Goal: Task Accomplishment & Management: Use online tool/utility

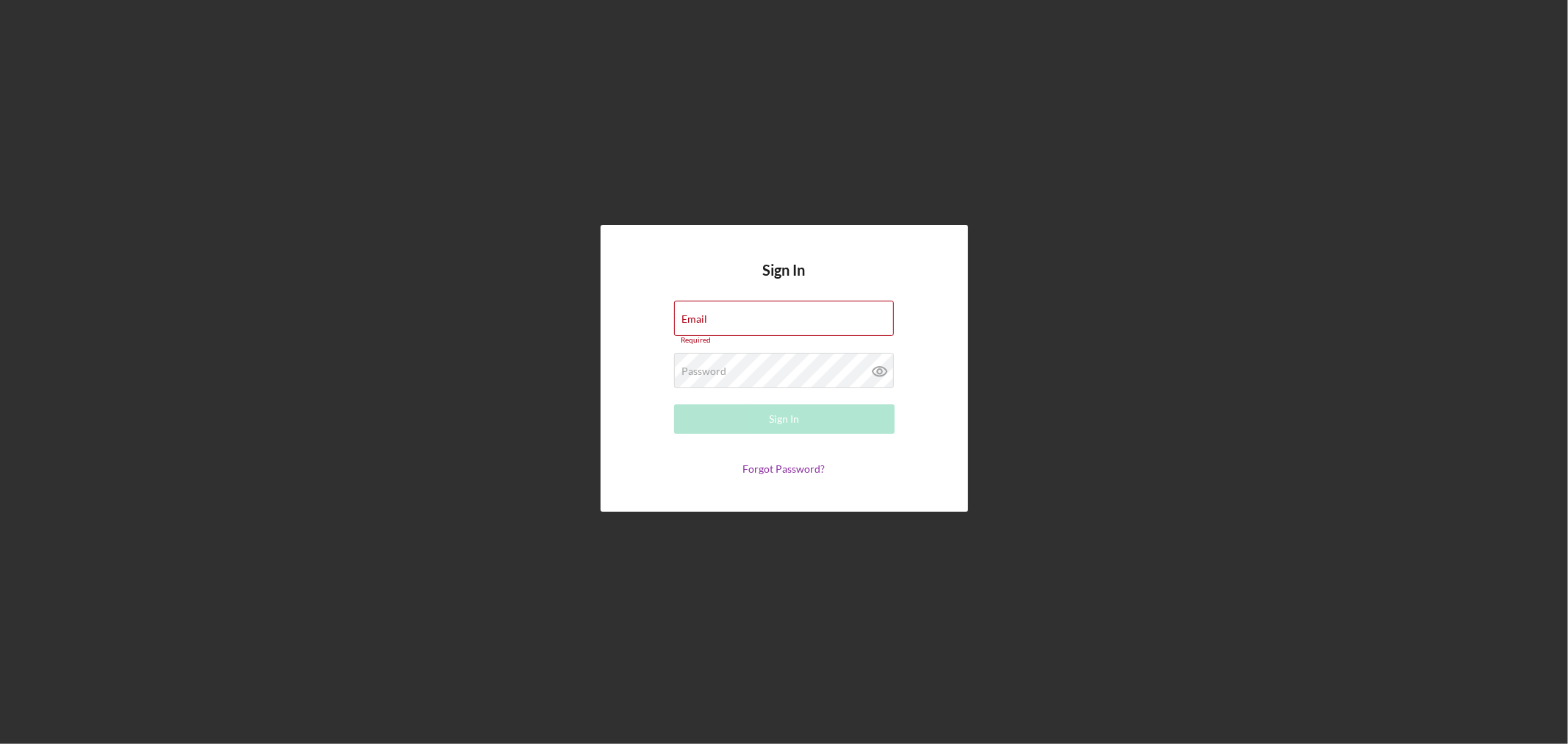
type input "[EMAIL_ADDRESS][DOMAIN_NAME]"
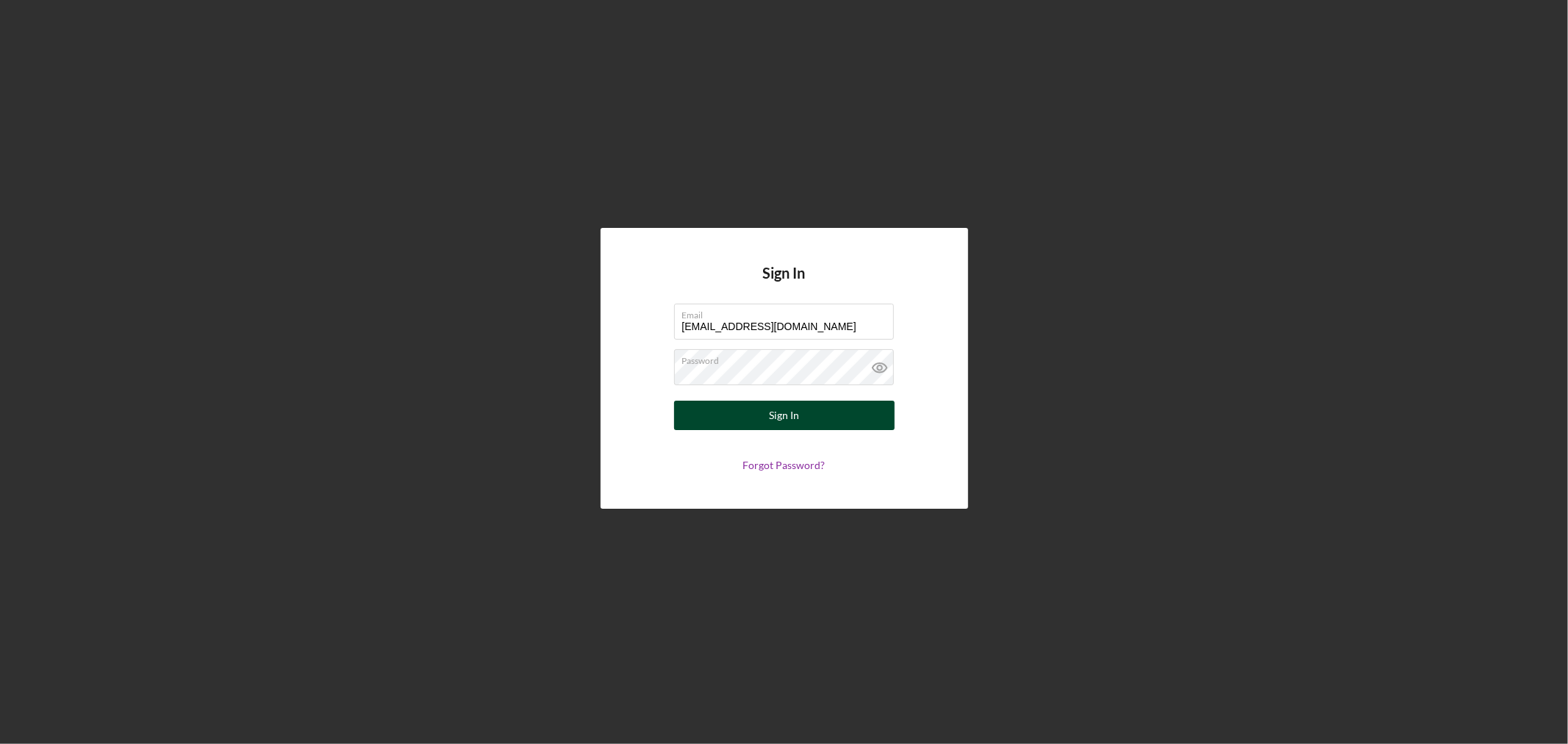
click at [794, 413] on div "Sign In" at bounding box center [784, 415] width 30 height 29
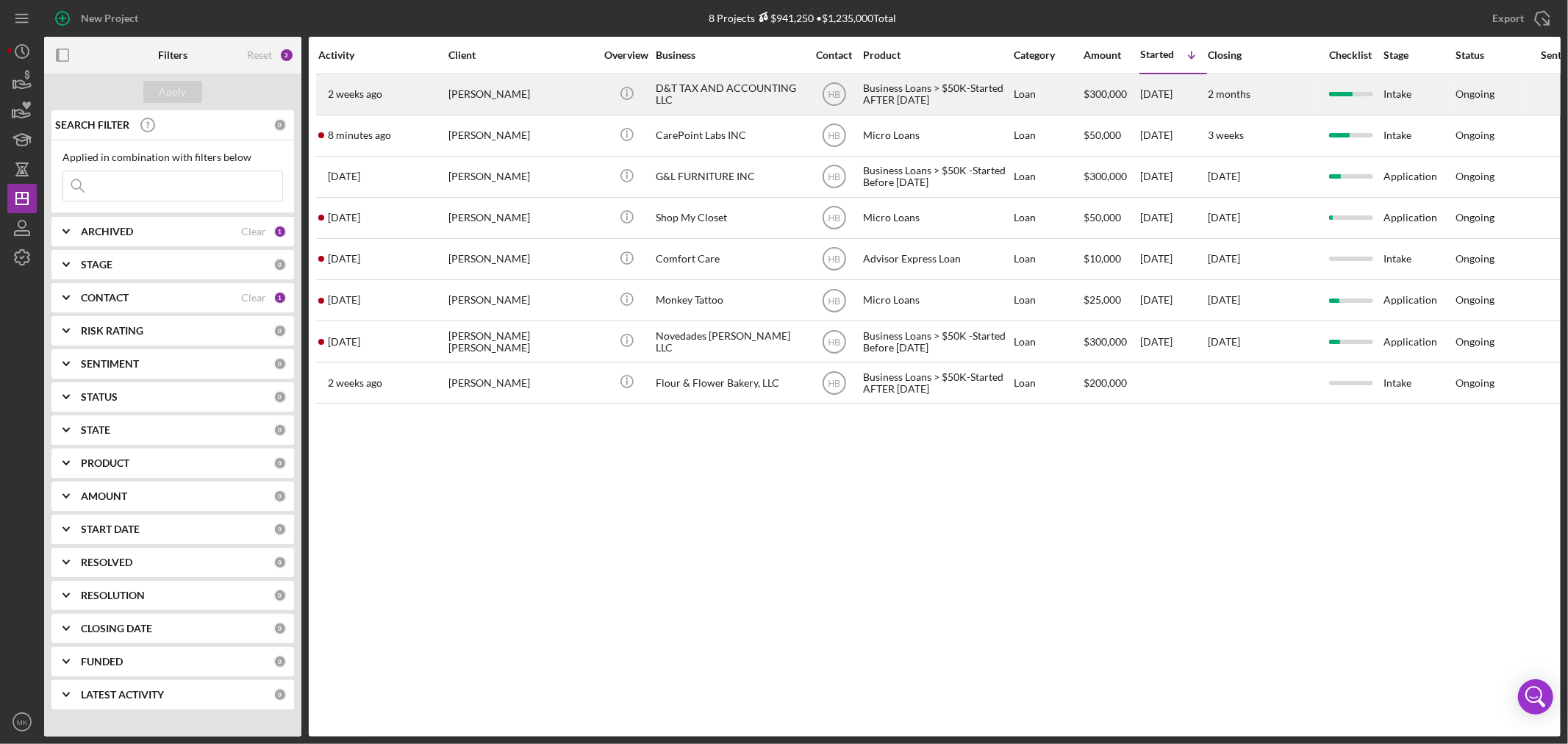
click at [493, 89] on div "[PERSON_NAME]" at bounding box center [522, 94] width 147 height 39
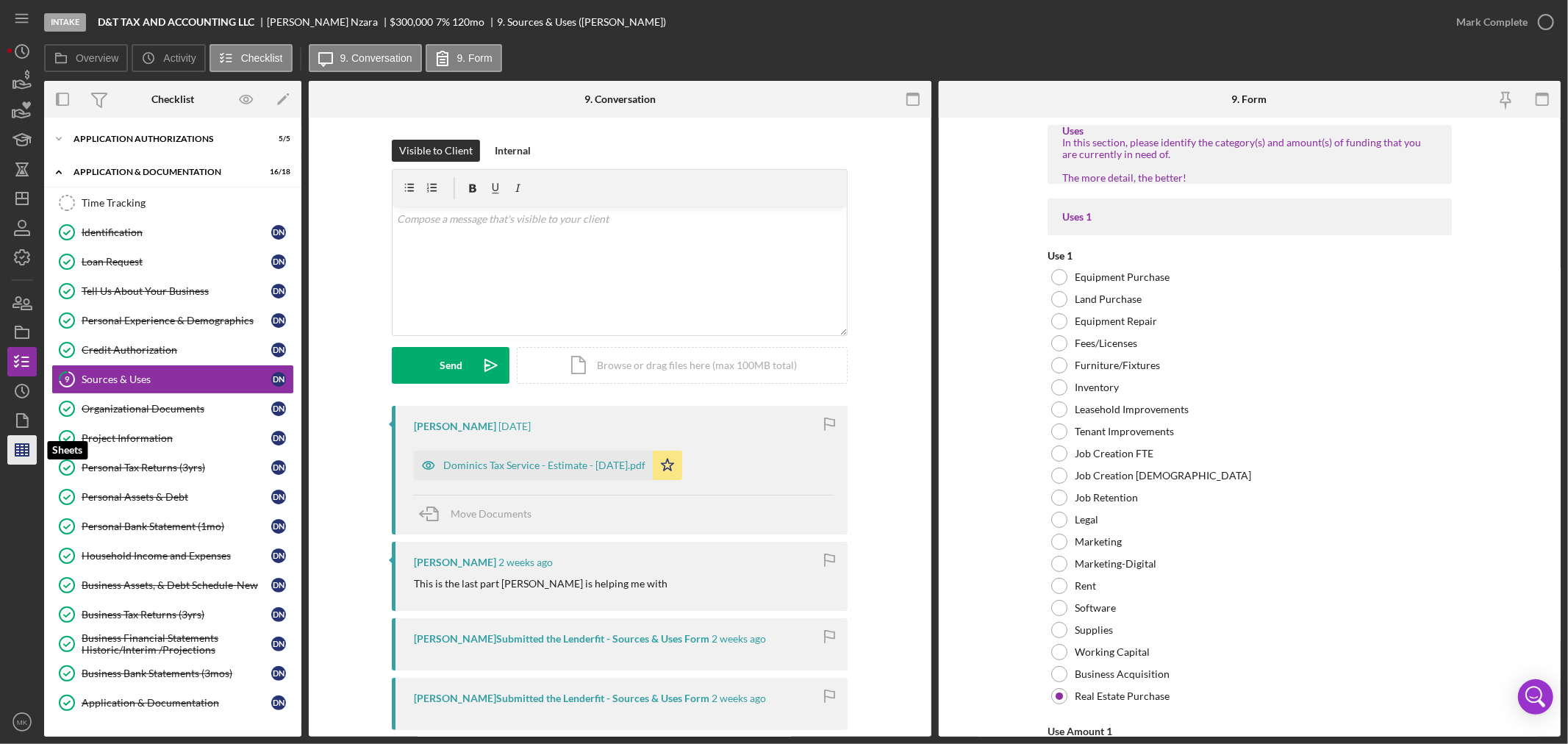
click at [21, 453] on line "button" at bounding box center [22, 453] width 13 height 0
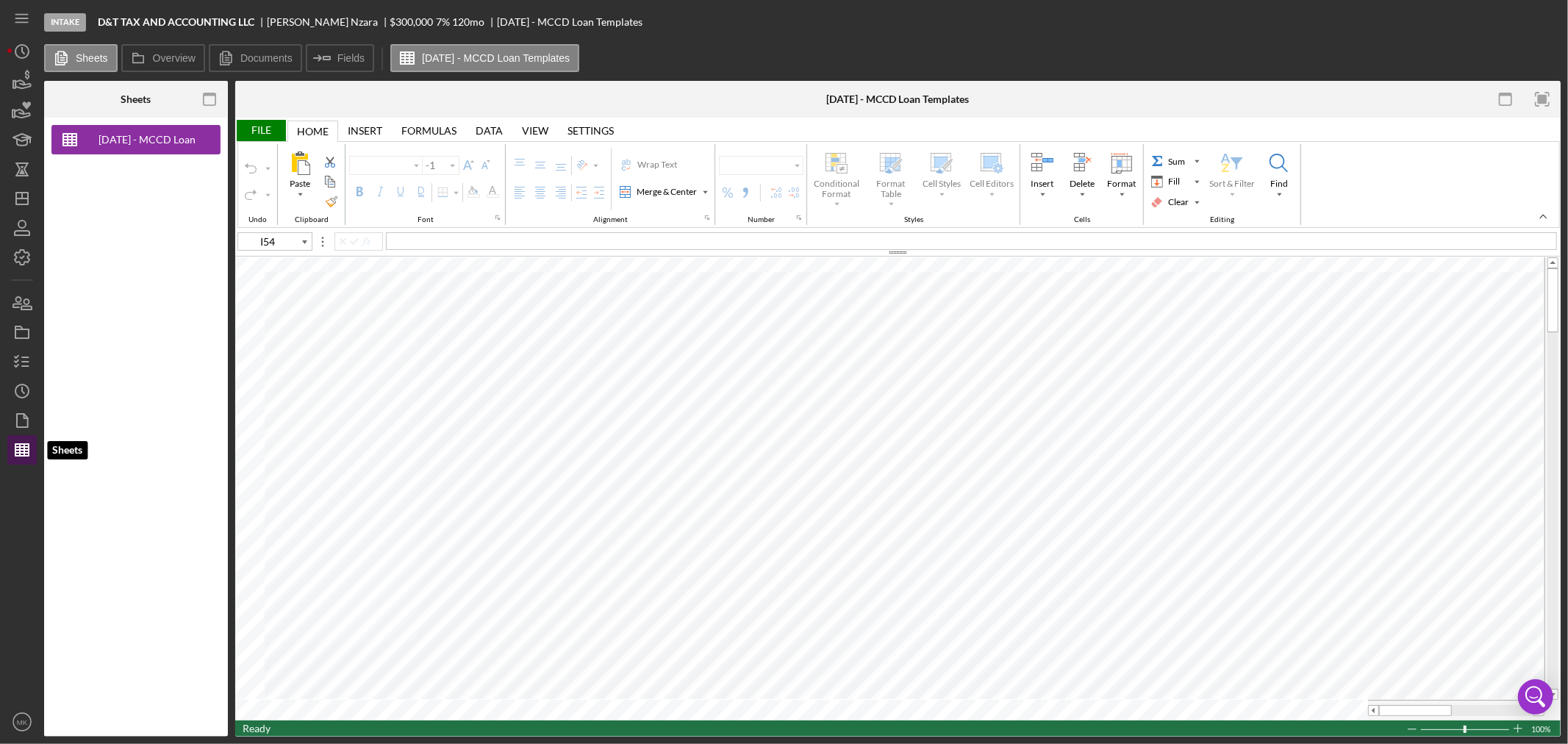
type input "Calibri"
type input "11"
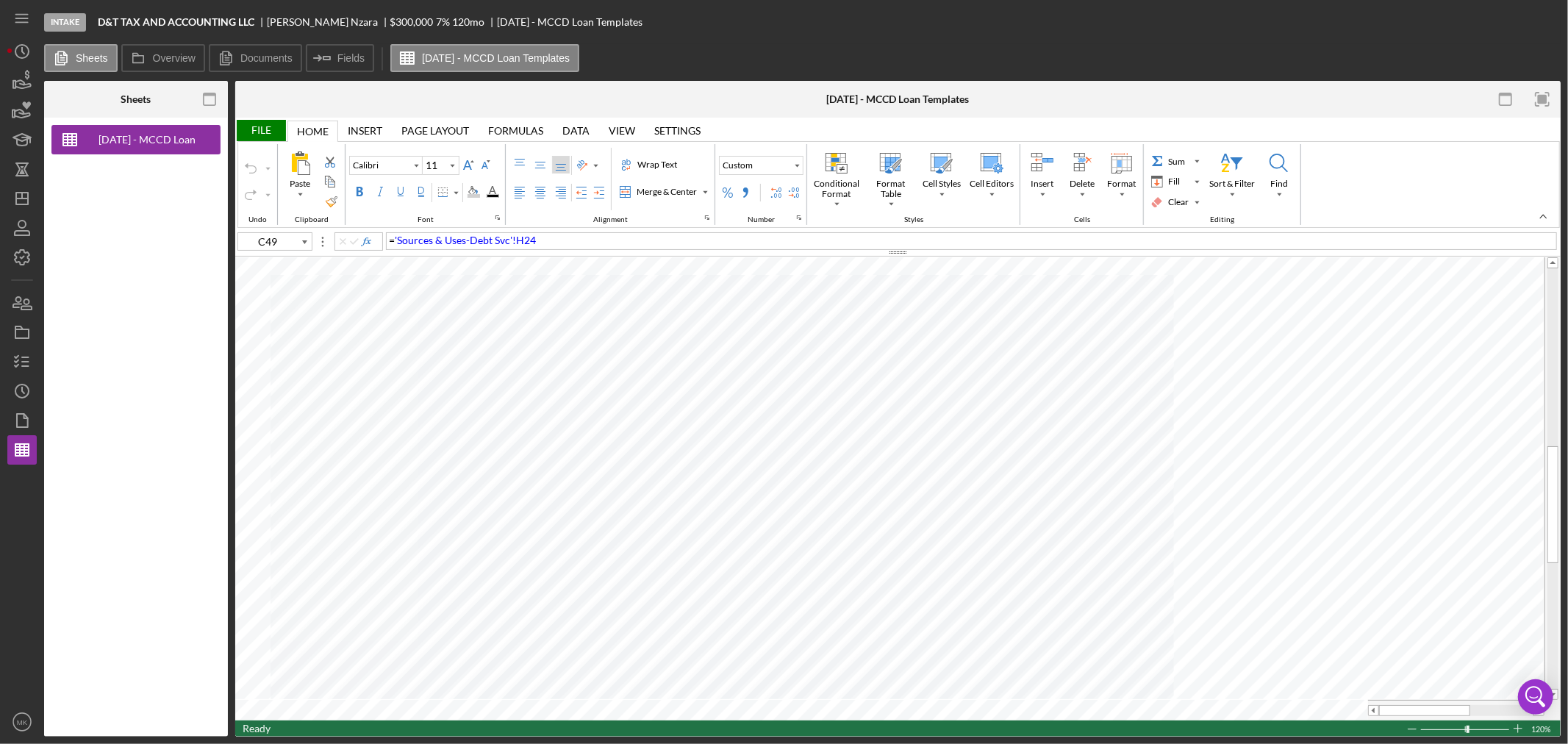
type input "C50"
click at [24, 364] on icon "button" at bounding box center [22, 362] width 37 height 37
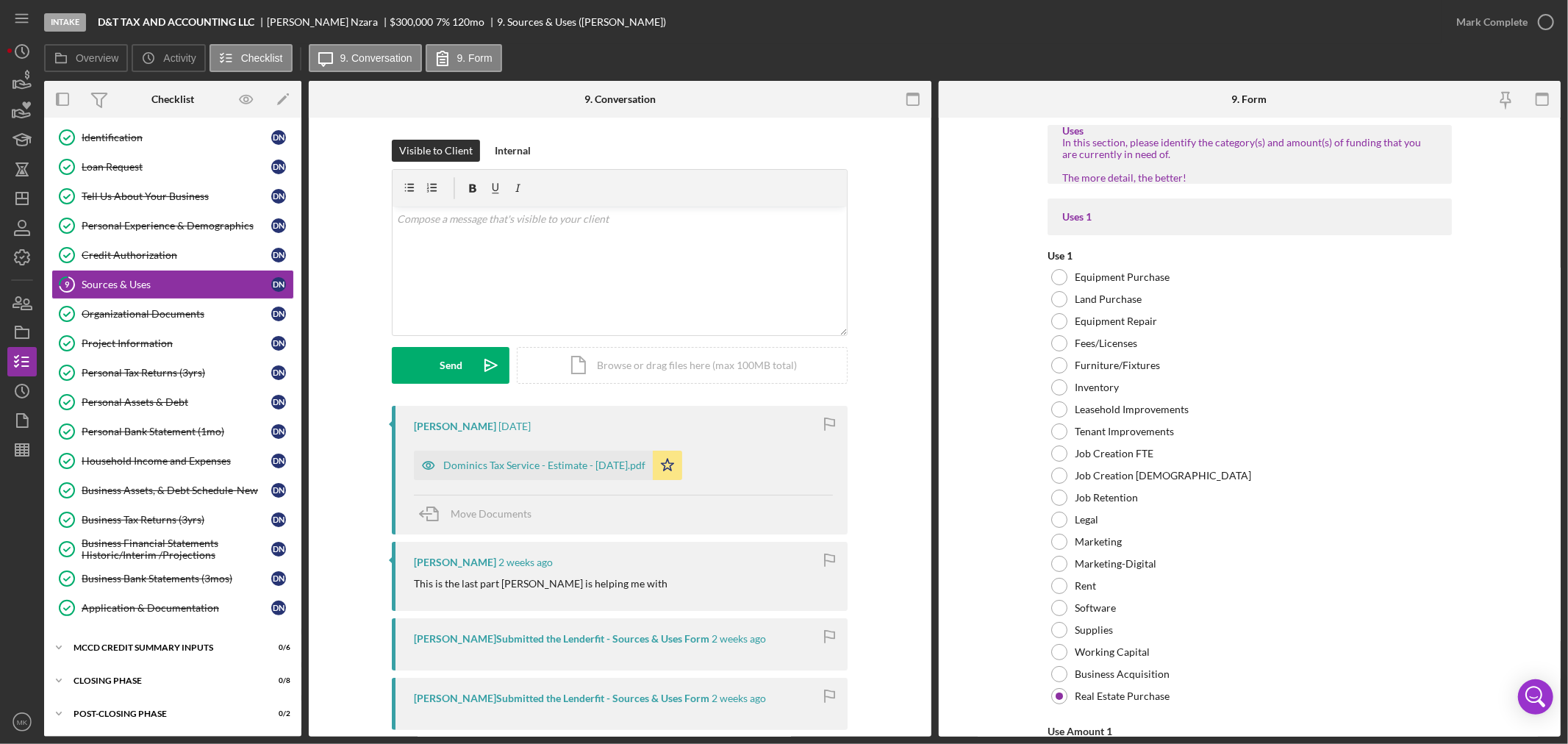
scroll to position [97, 0]
click at [60, 646] on icon "Icon/Expander" at bounding box center [59, 647] width 29 height 29
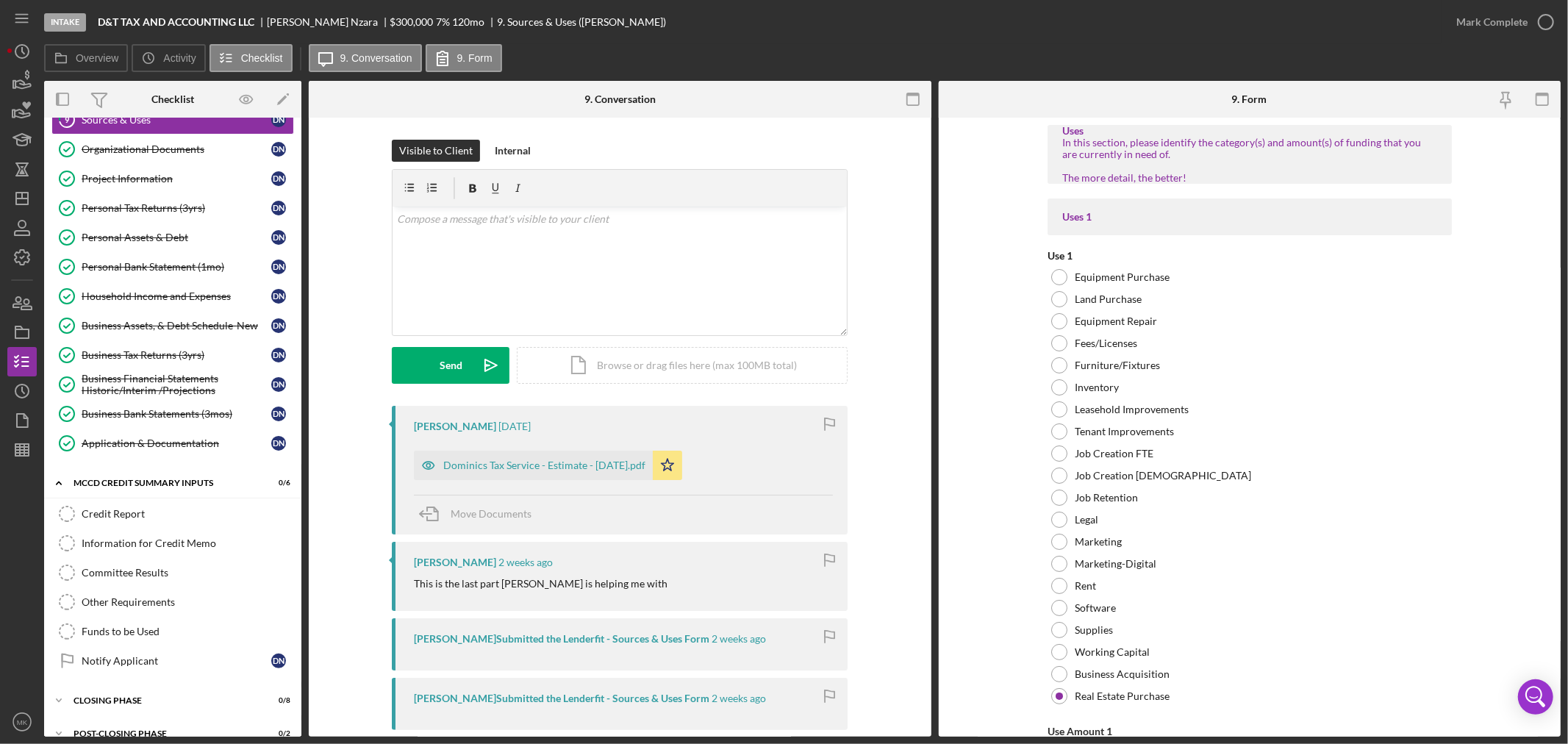
scroll to position [283, 0]
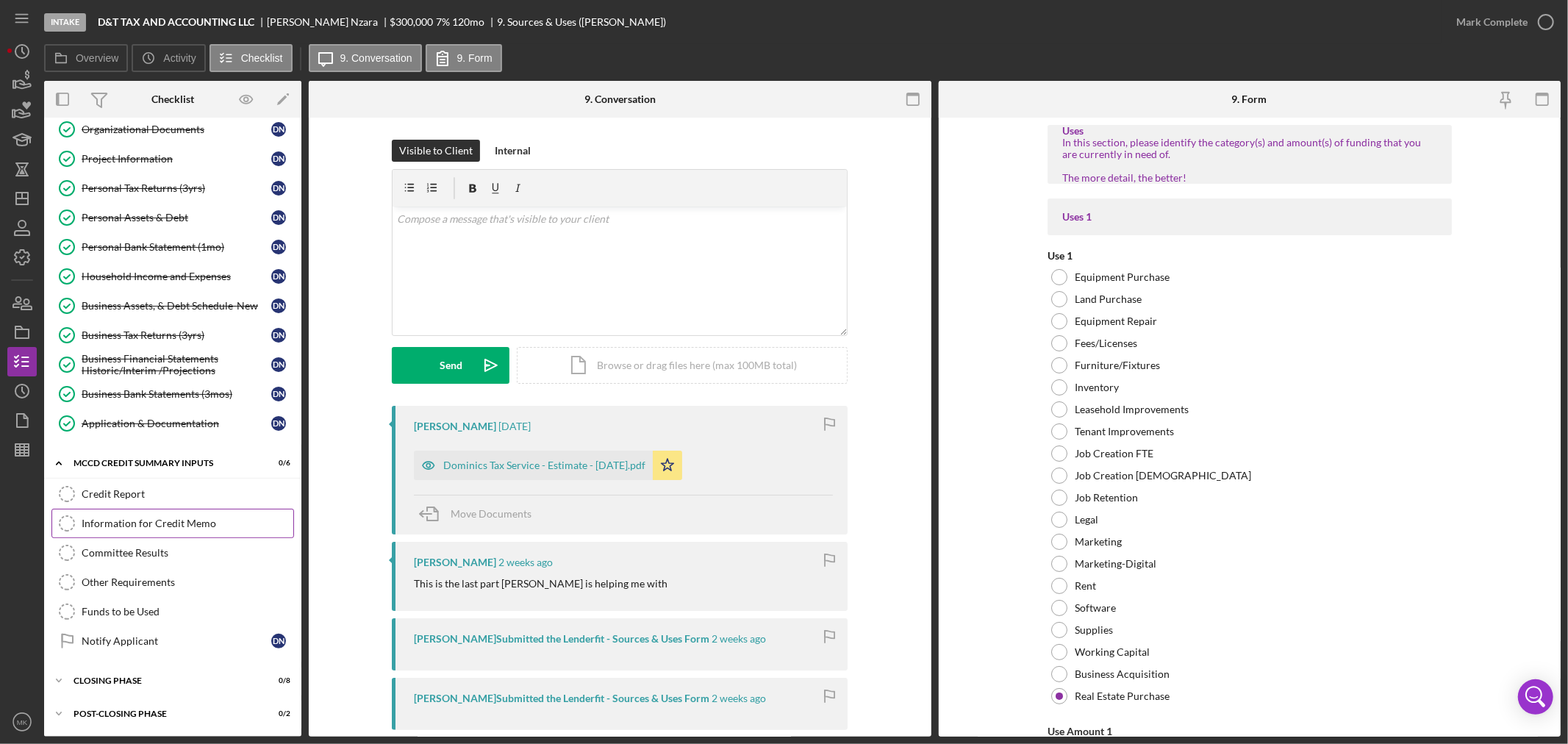
click at [217, 523] on div "Information for Credit Memo" at bounding box center [187, 524] width 211 height 12
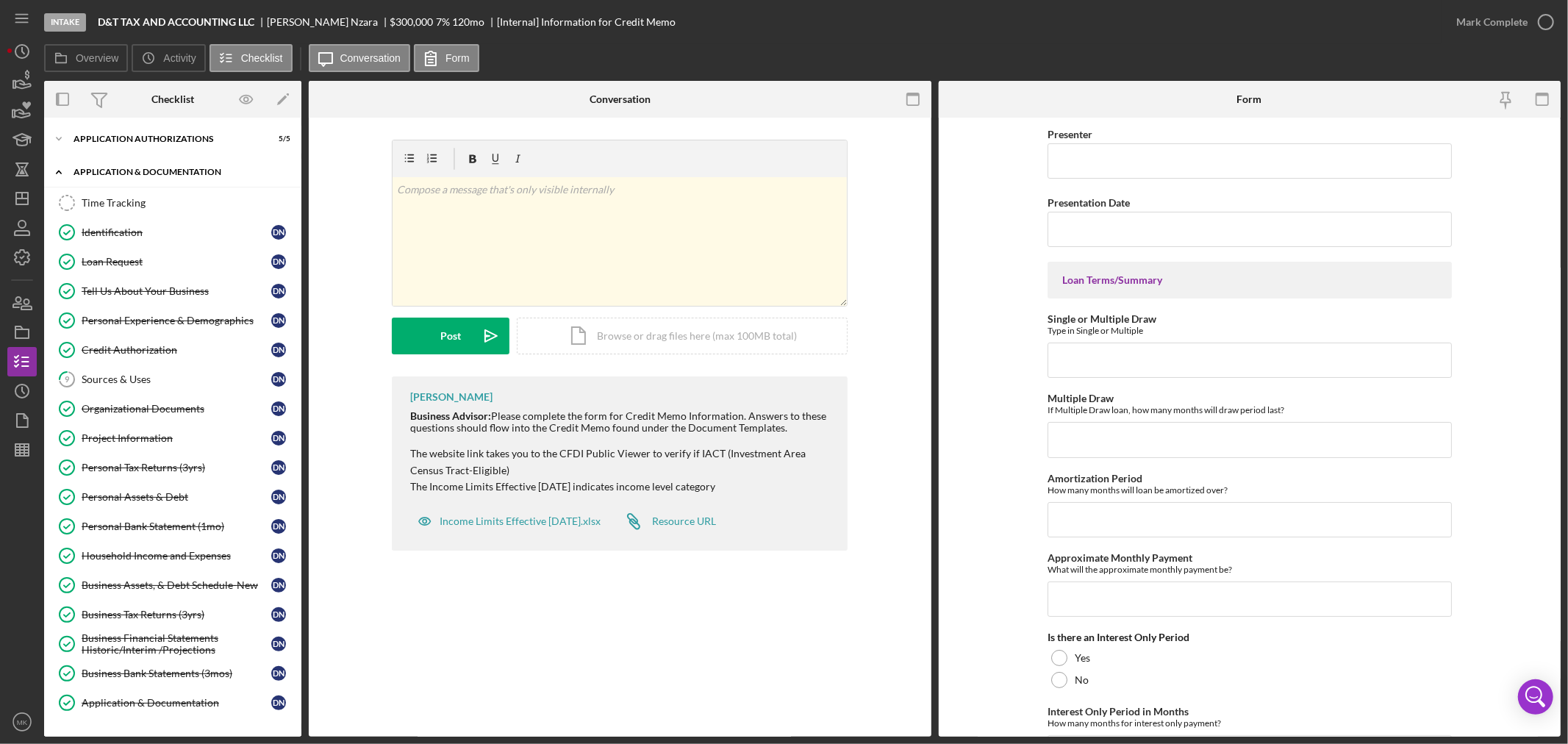
click at [61, 173] on polyline at bounding box center [59, 172] width 4 height 3
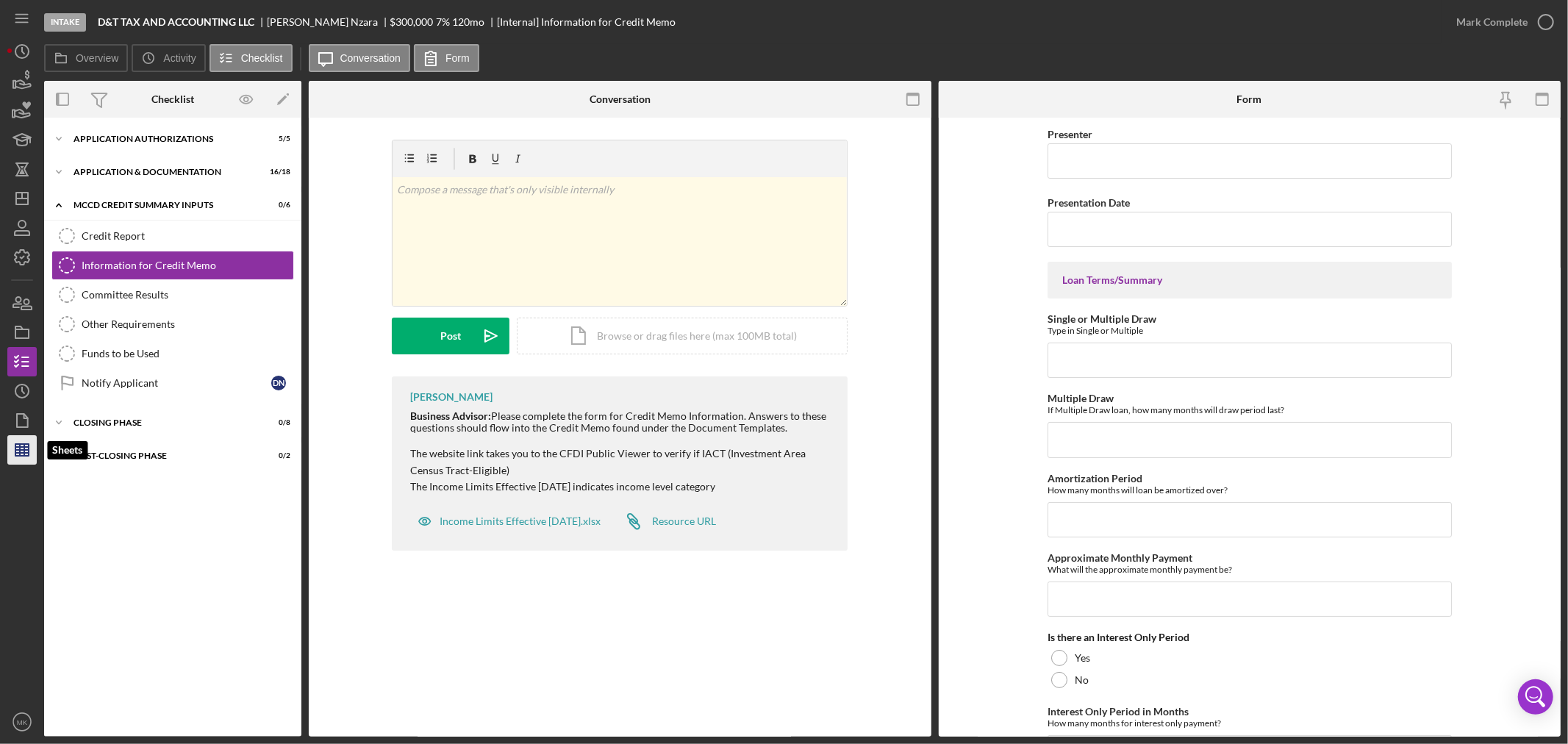
click at [24, 452] on line "button" at bounding box center [24, 450] width 0 height 12
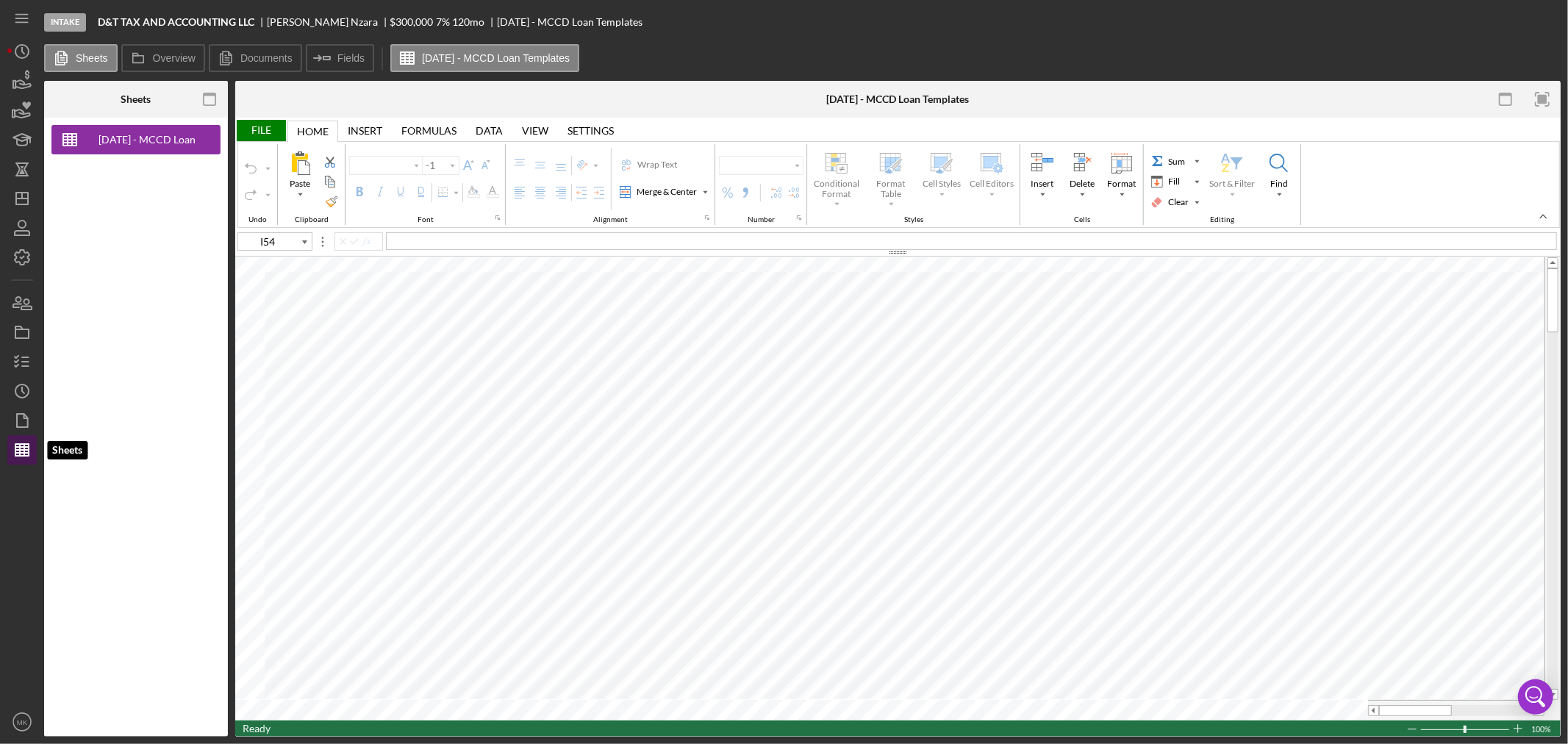
type input "Calibri"
type input "11"
type input "I56"
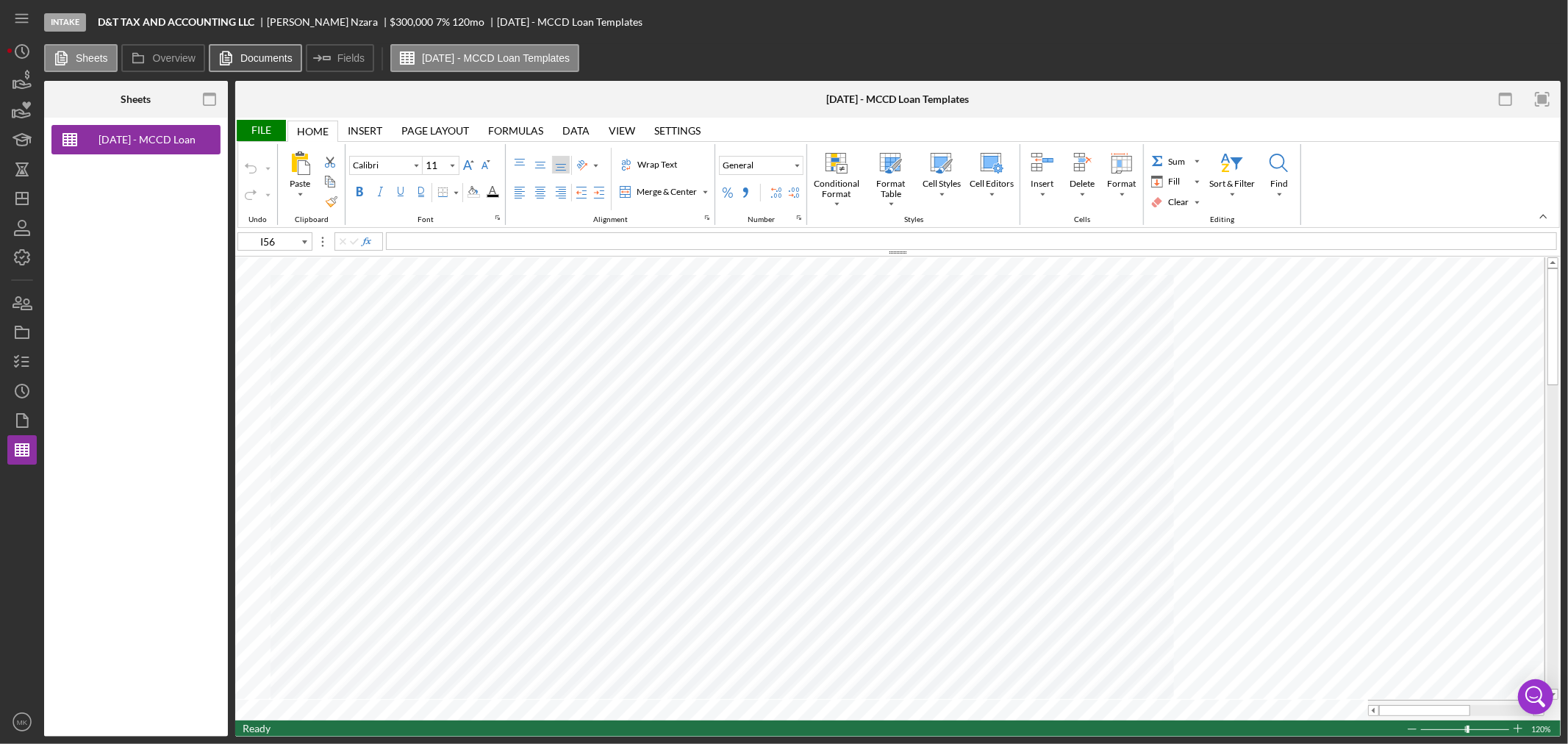
click at [245, 60] on label "Documents" at bounding box center [267, 58] width 52 height 12
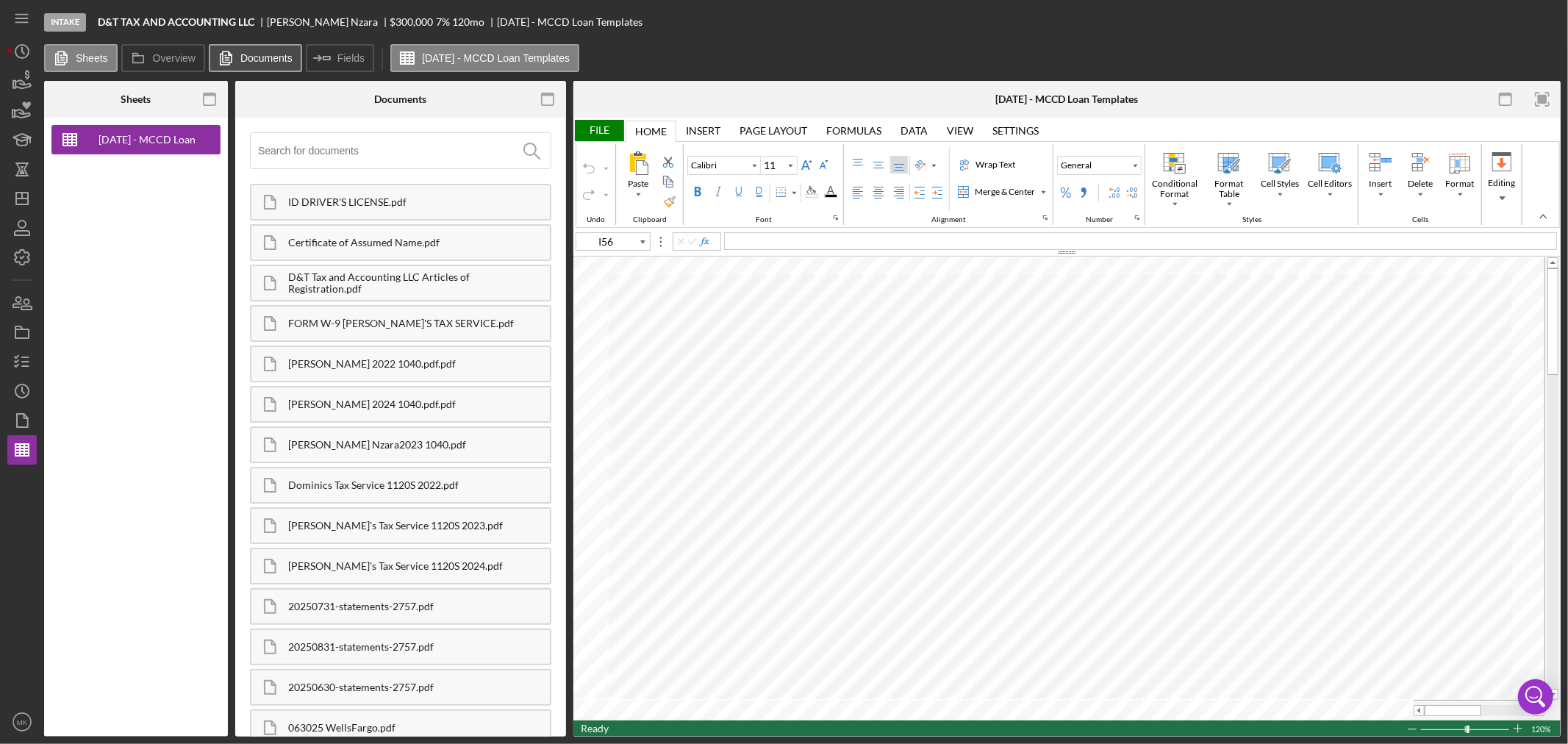
click at [244, 57] on label "Documents" at bounding box center [267, 58] width 52 height 12
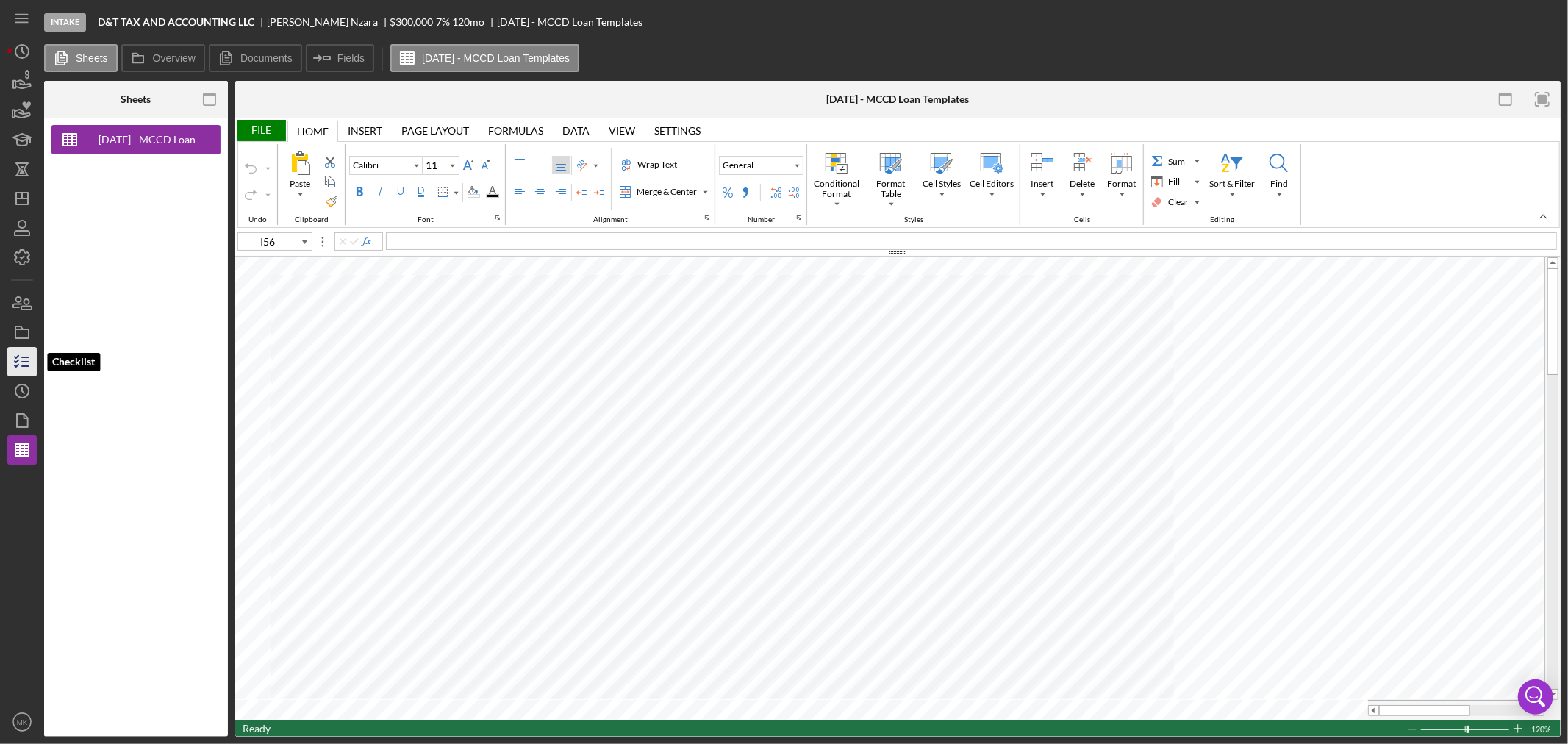
click at [19, 362] on icon "button" at bounding box center [22, 362] width 37 height 37
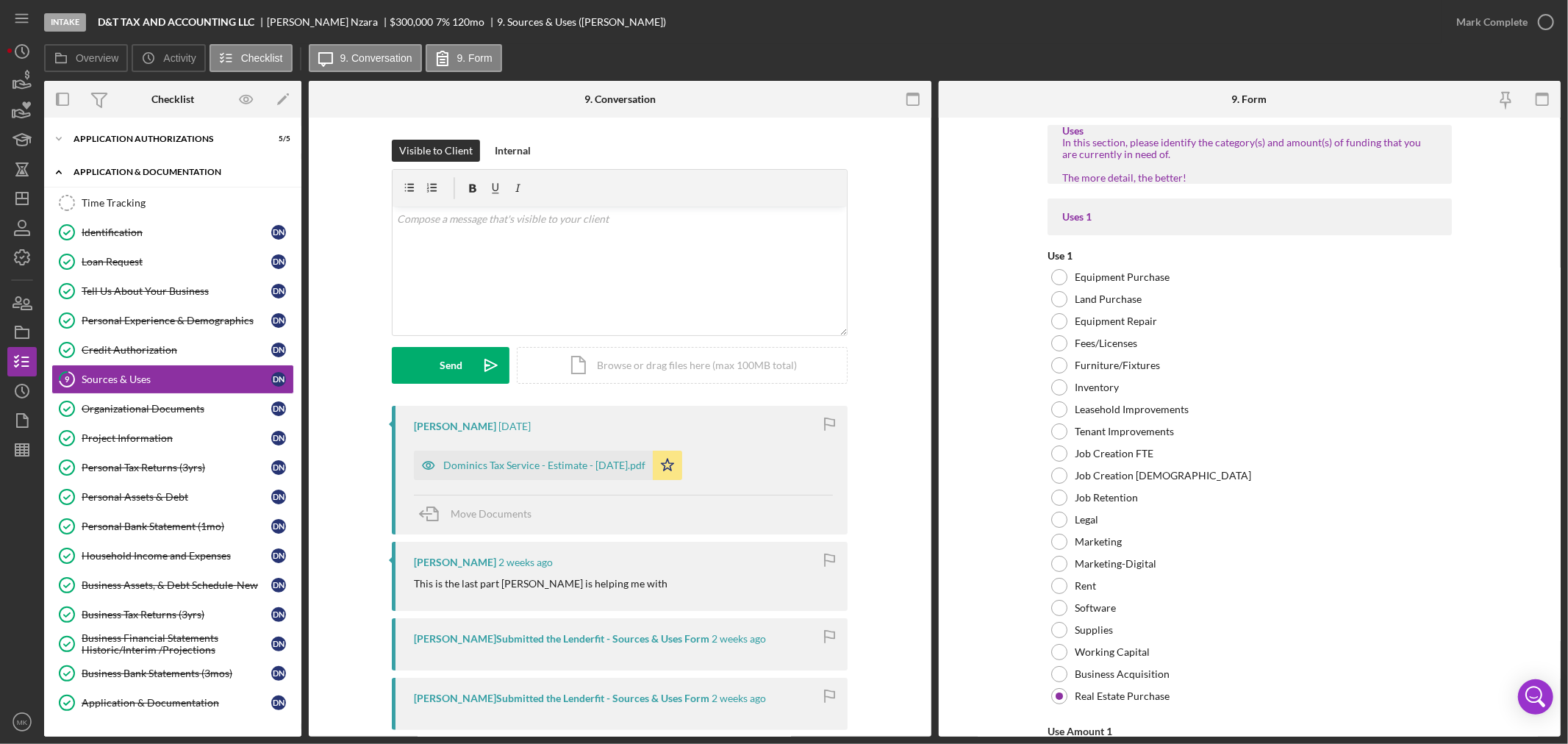
click at [60, 171] on icon "Icon/Expander" at bounding box center [59, 172] width 29 height 29
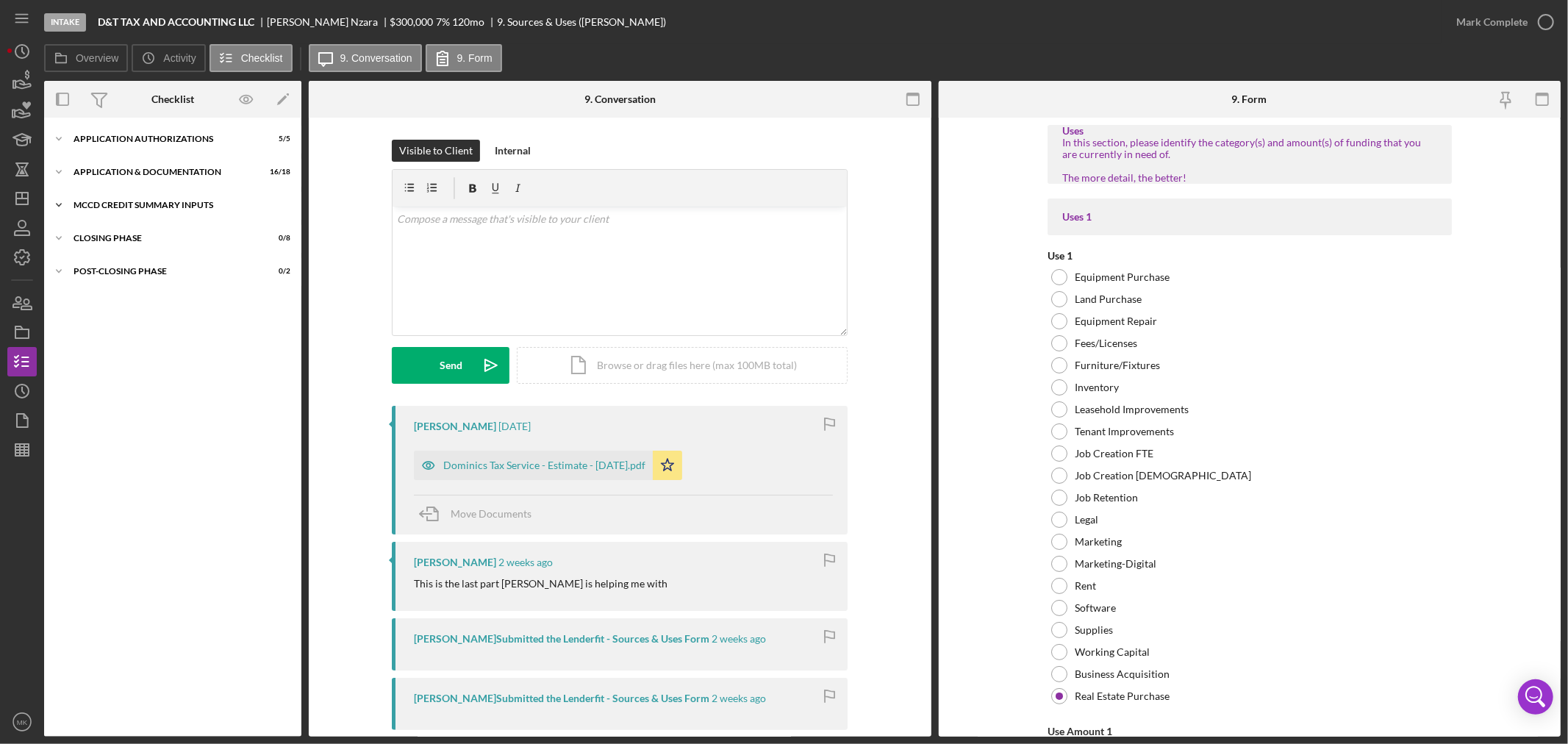
click at [59, 204] on icon "Icon/Expander" at bounding box center [59, 205] width 29 height 29
click at [218, 206] on div "MCCD Credit Summary Inputs" at bounding box center [178, 205] width 210 height 9
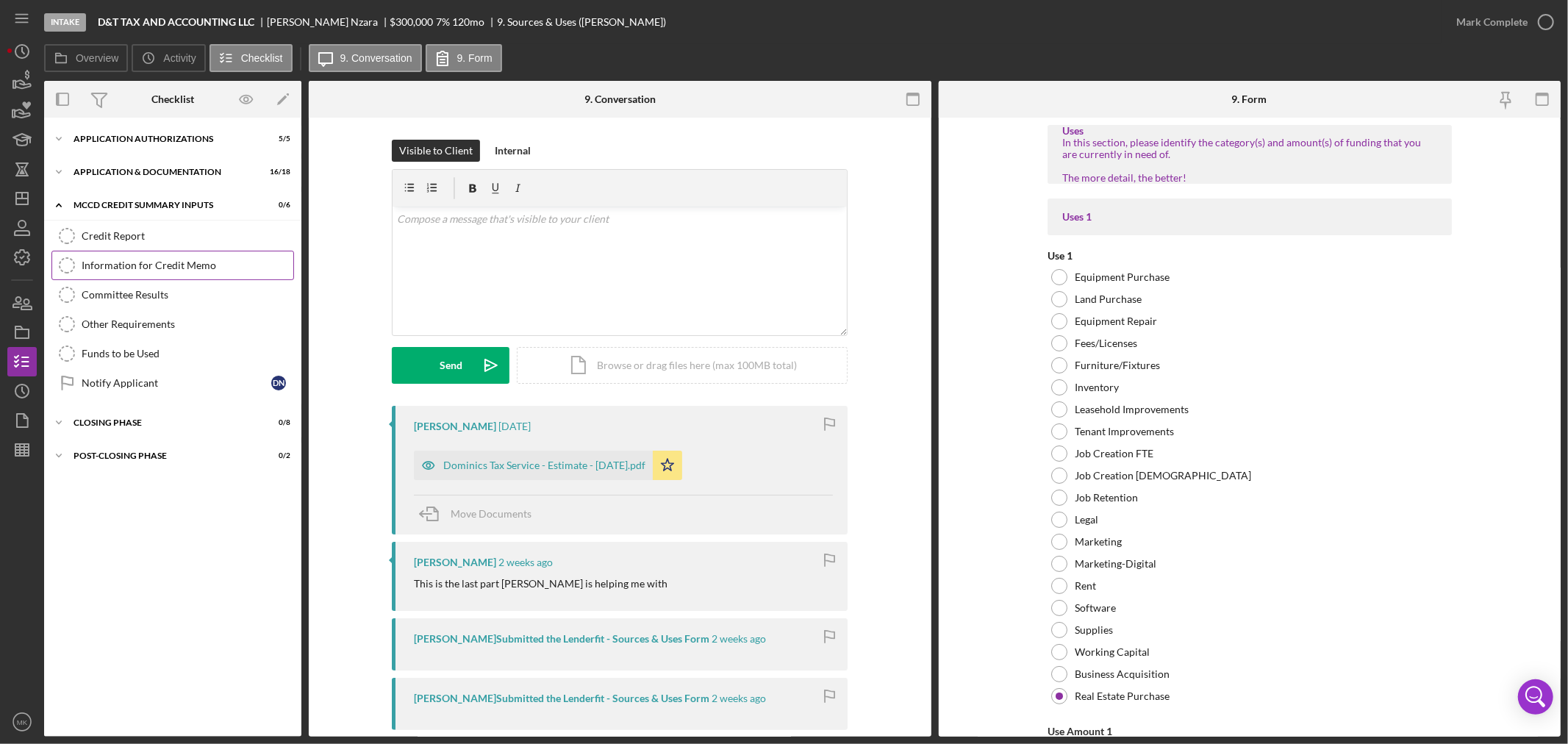
click at [174, 261] on div "Information for Credit Memo" at bounding box center [187, 266] width 211 height 12
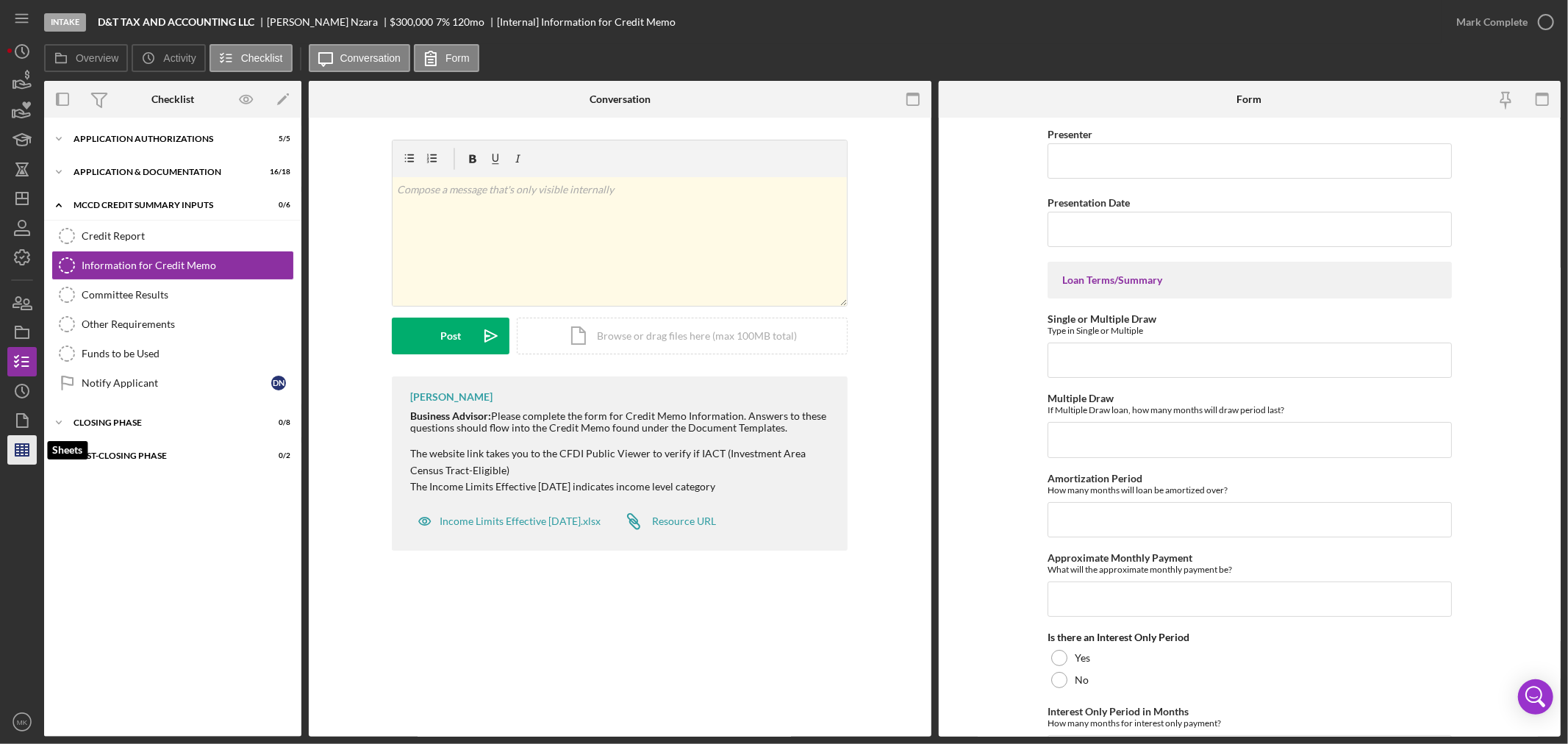
click at [22, 450] on line "button" at bounding box center [22, 450] width 13 height 0
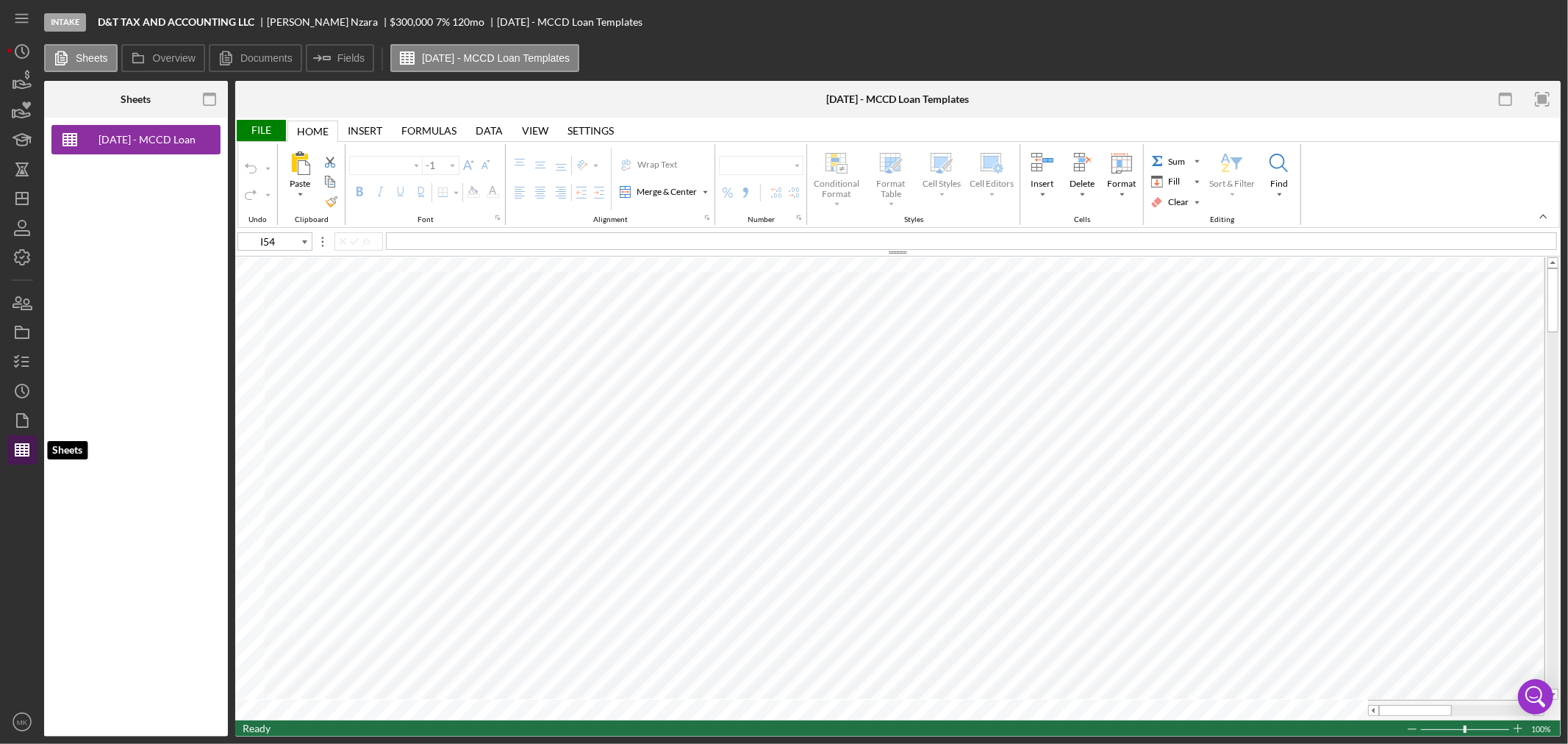
type input "Calibri"
type input "11"
type input "I56"
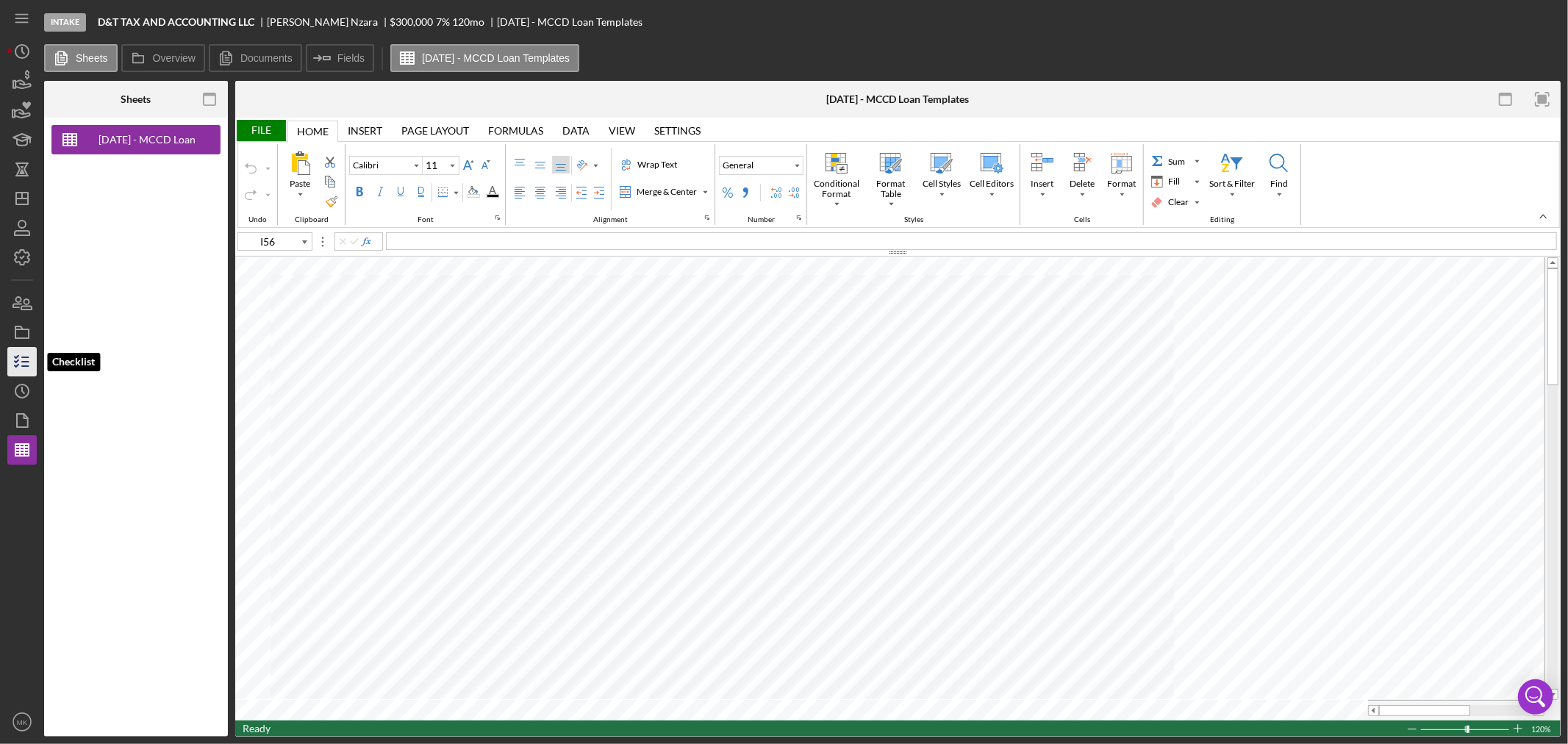
click at [22, 360] on icon "button" at bounding box center [22, 362] width 37 height 37
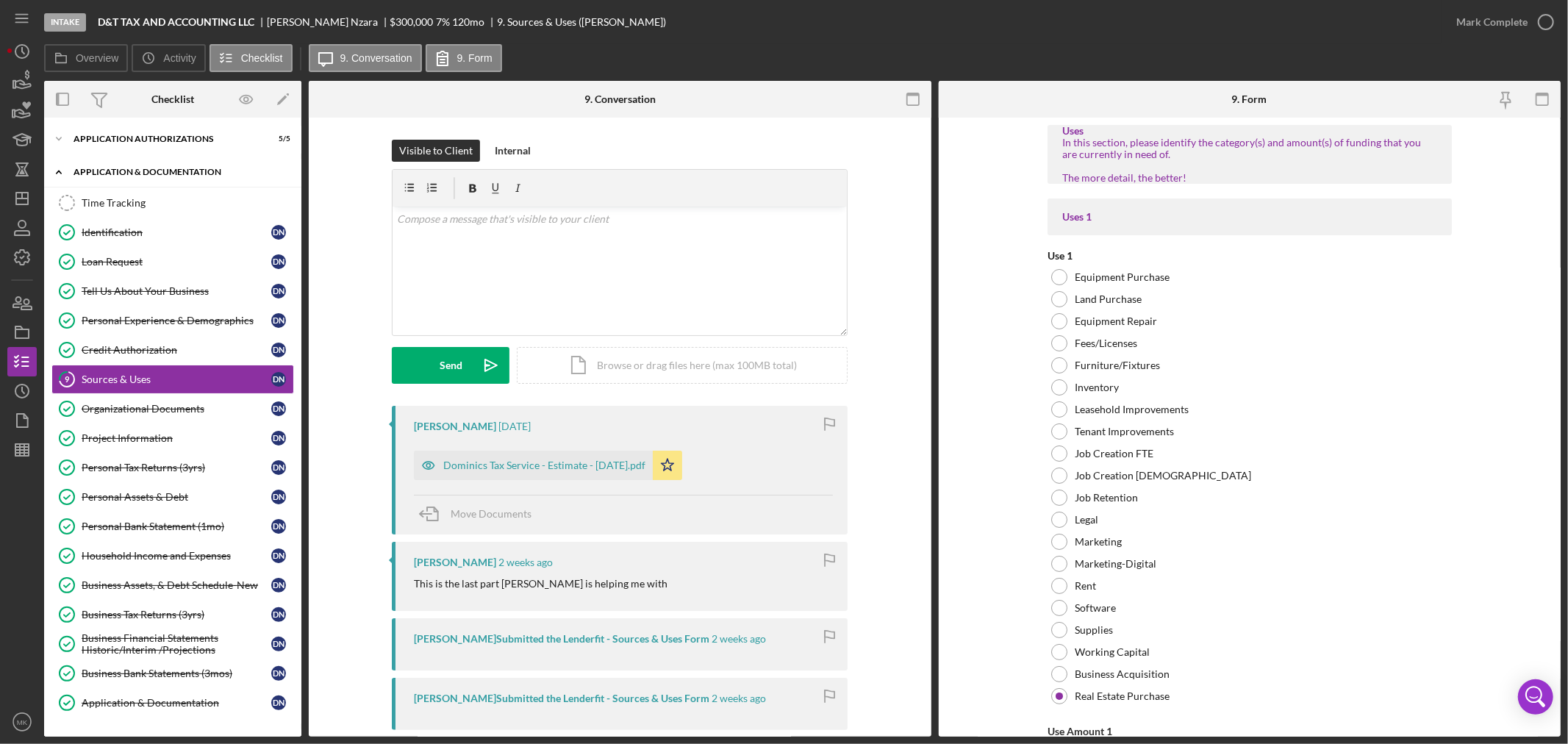
click at [60, 169] on icon "Icon/Expander" at bounding box center [59, 172] width 29 height 29
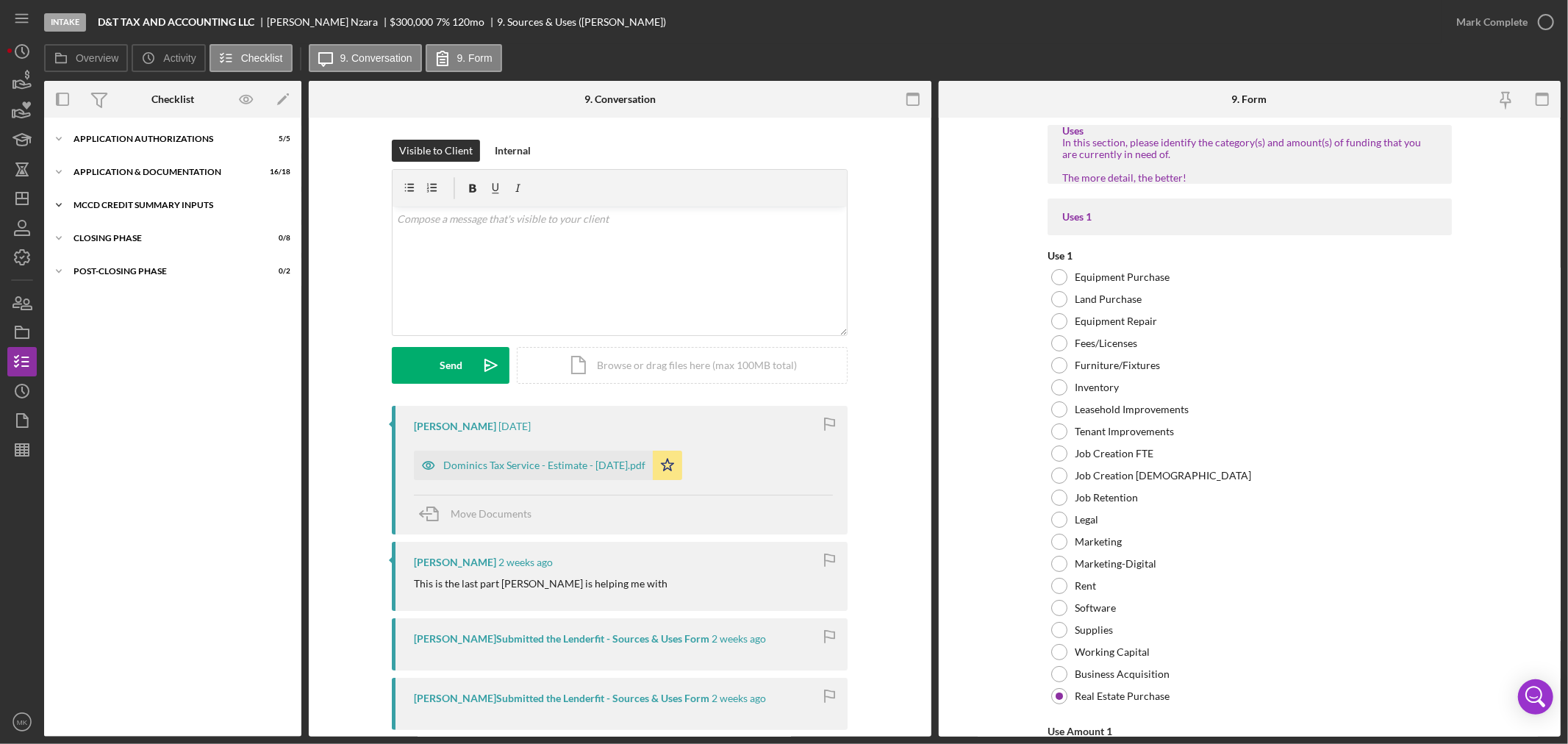
click at [62, 203] on icon "Icon/Expander" at bounding box center [59, 205] width 29 height 29
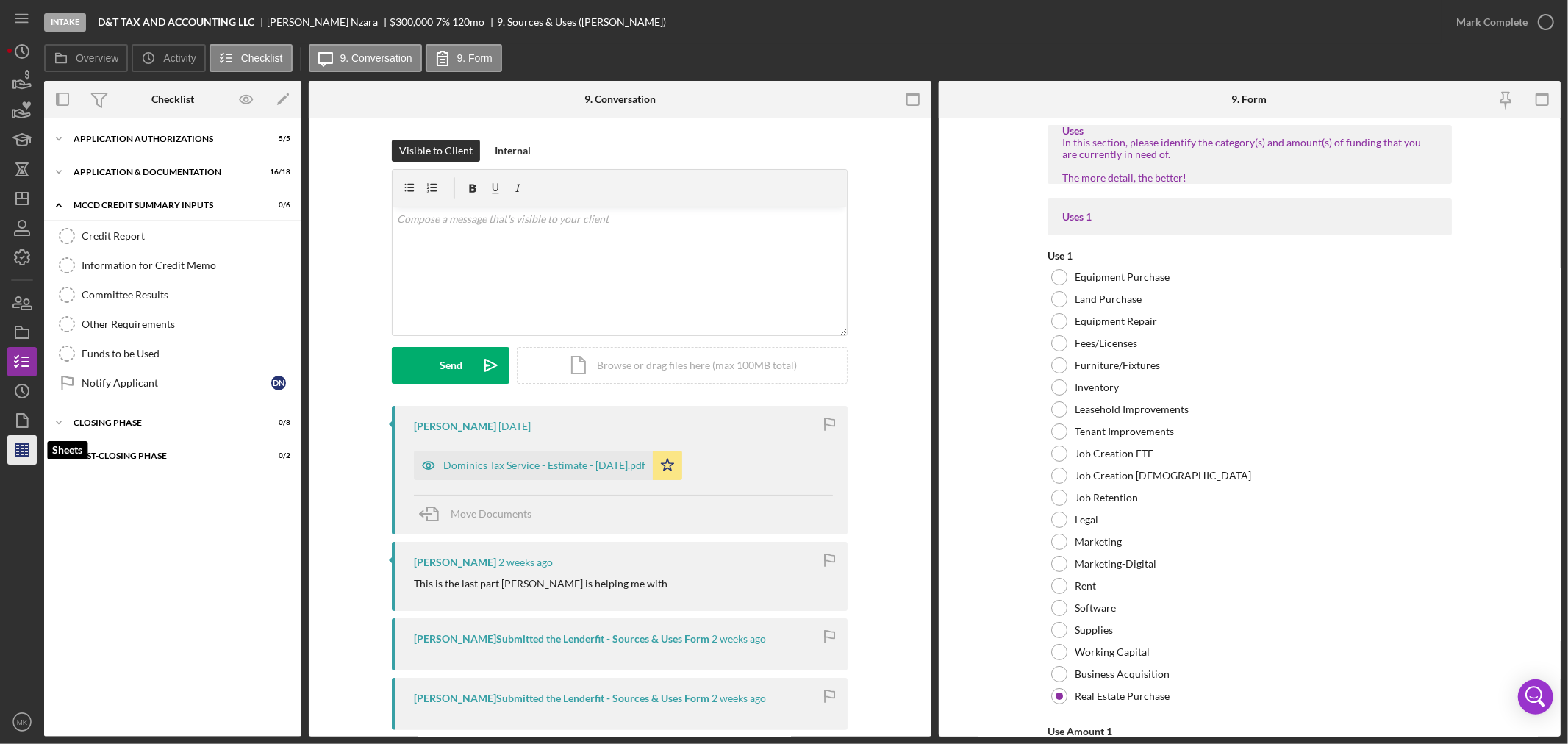
click at [21, 453] on line "button" at bounding box center [22, 453] width 13 height 0
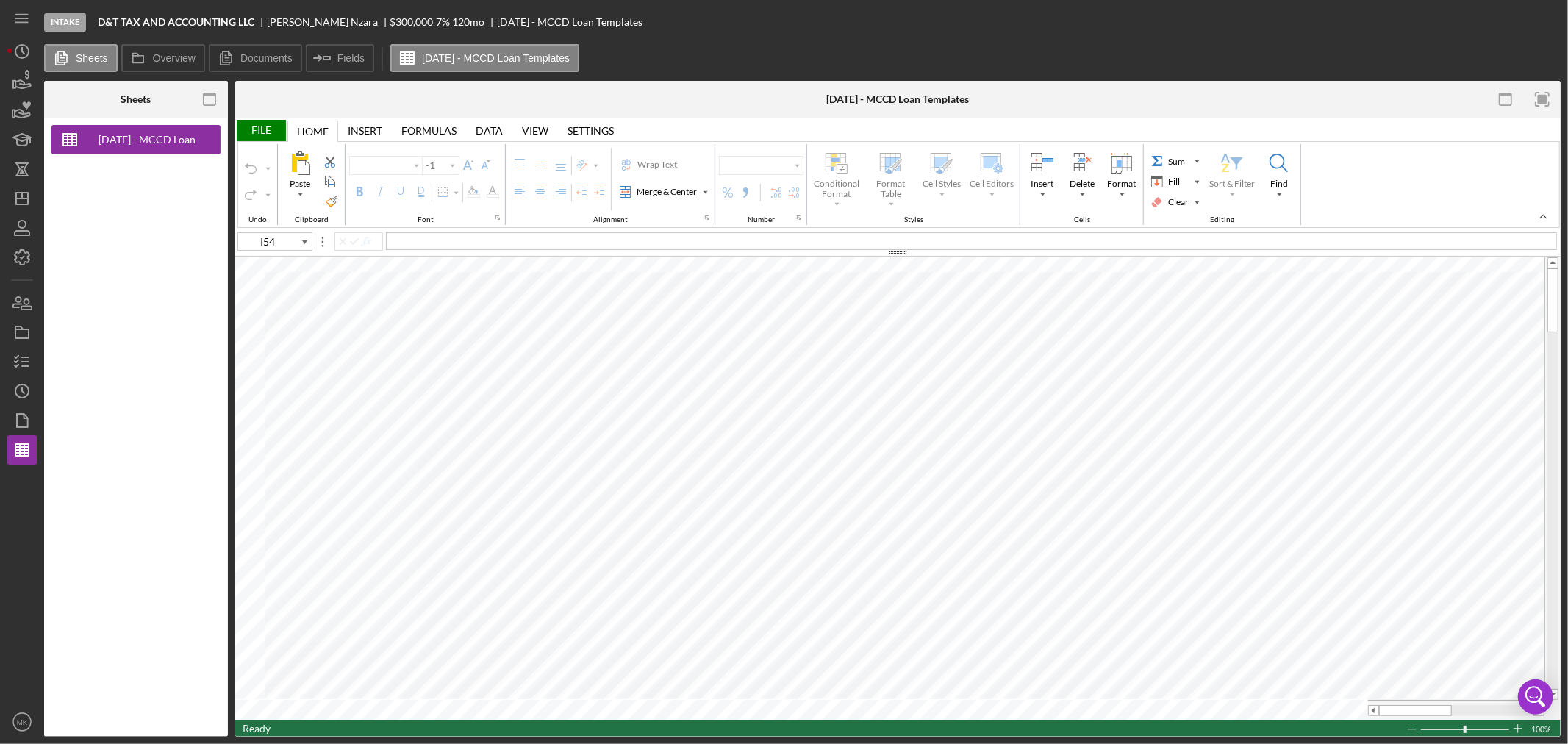
type input "Calibri"
type input "11"
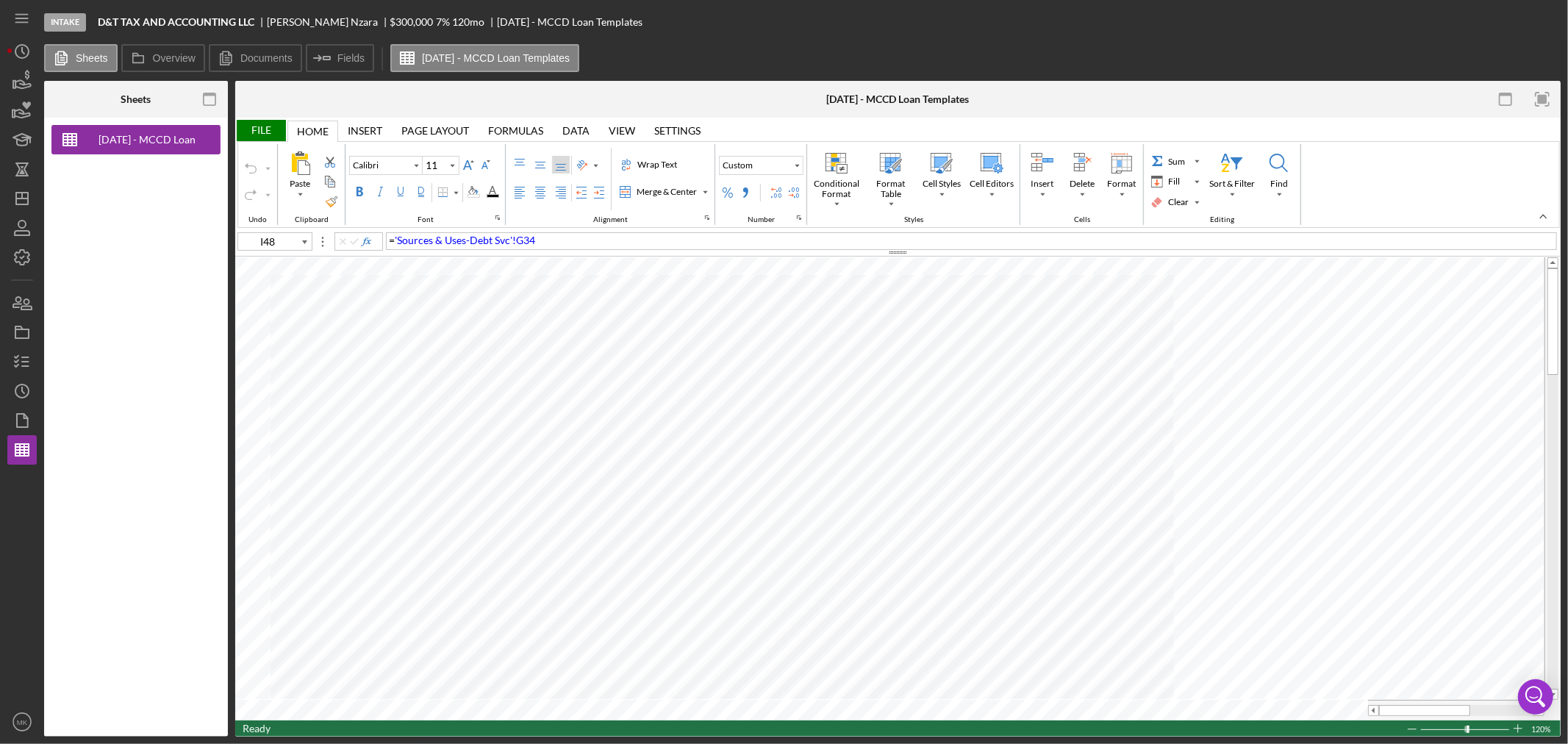
type input "A4"
type input "10"
type input "I48"
type input "20"
type input "K1"
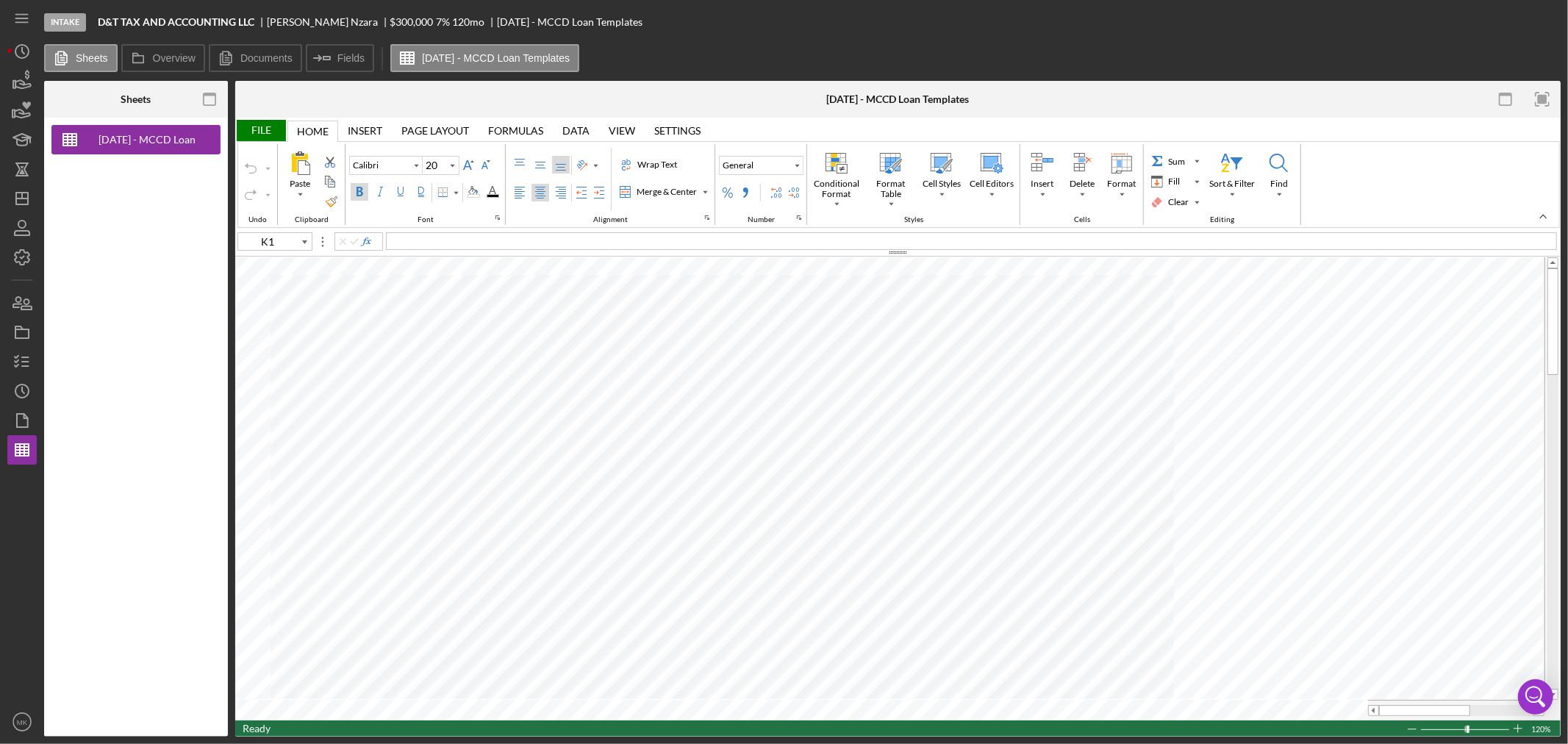
click at [1100, 255] on div at bounding box center [898, 252] width 1326 height 8
type input "11"
click at [734, 189] on div "Percent Style" at bounding box center [727, 192] width 12 height 12
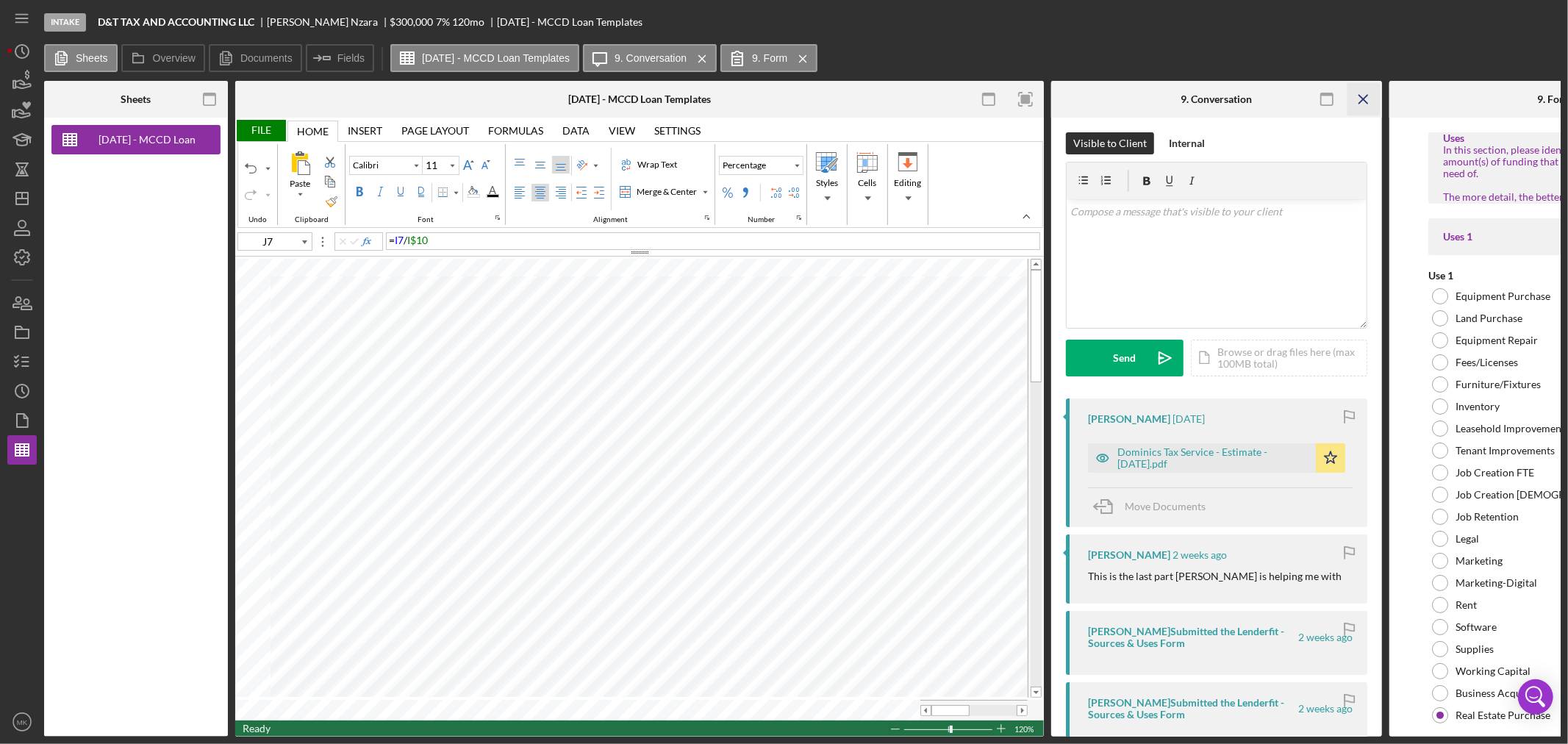
click at [1362, 97] on icon "Icon/Menu Close" at bounding box center [1363, 99] width 33 height 33
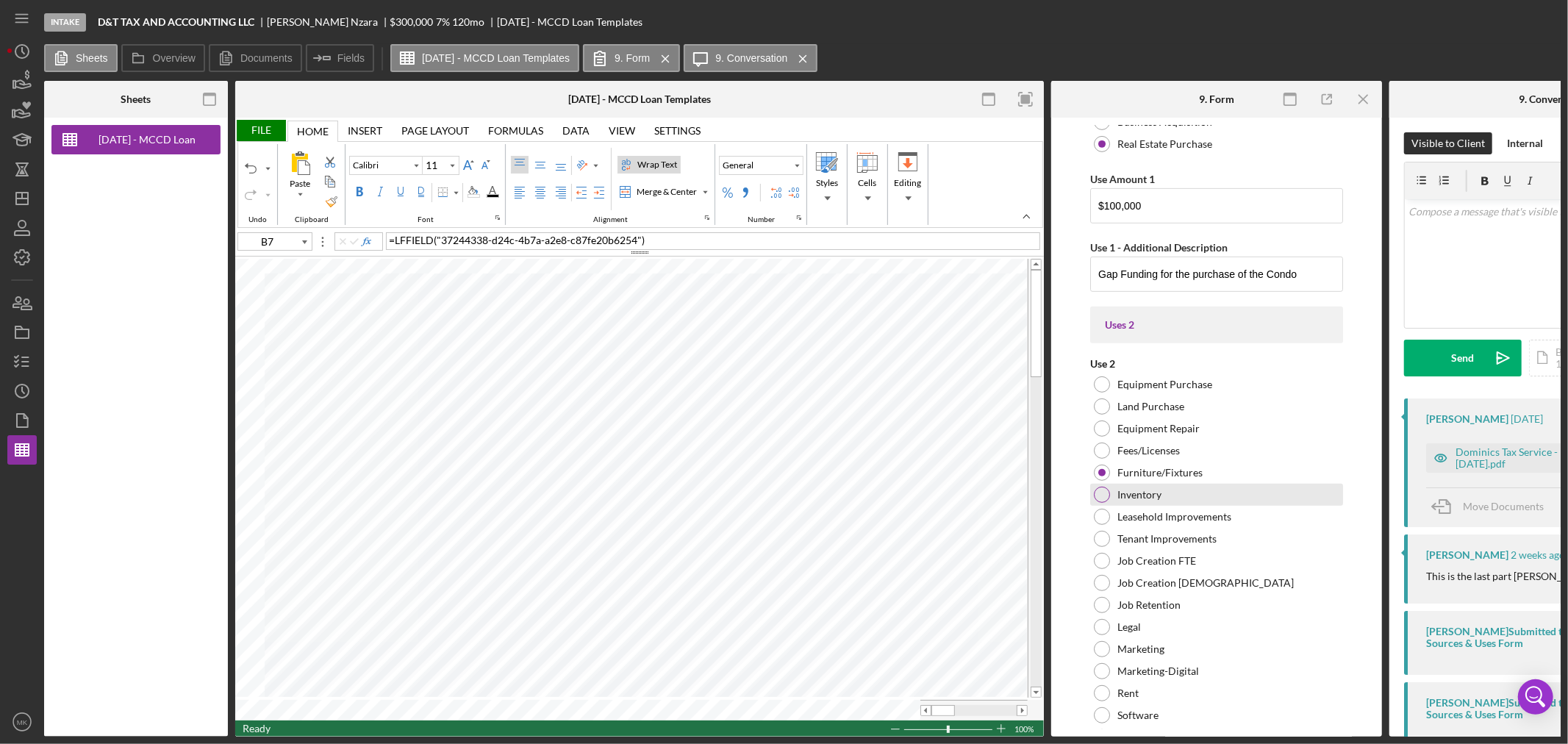
scroll to position [489, 0]
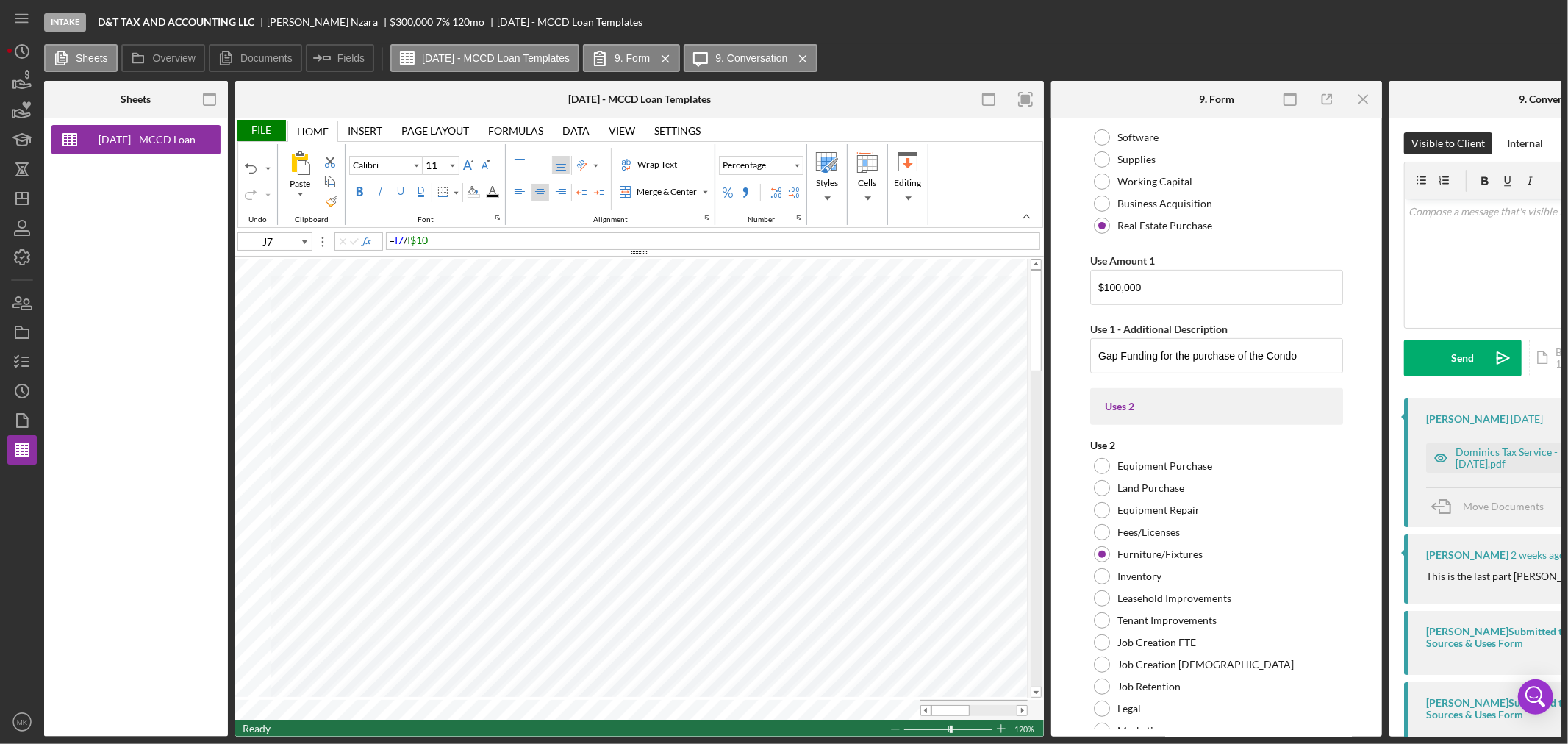
type input "B7"
click at [1367, 97] on icon "Icon/Menu Close" at bounding box center [1363, 99] width 33 height 33
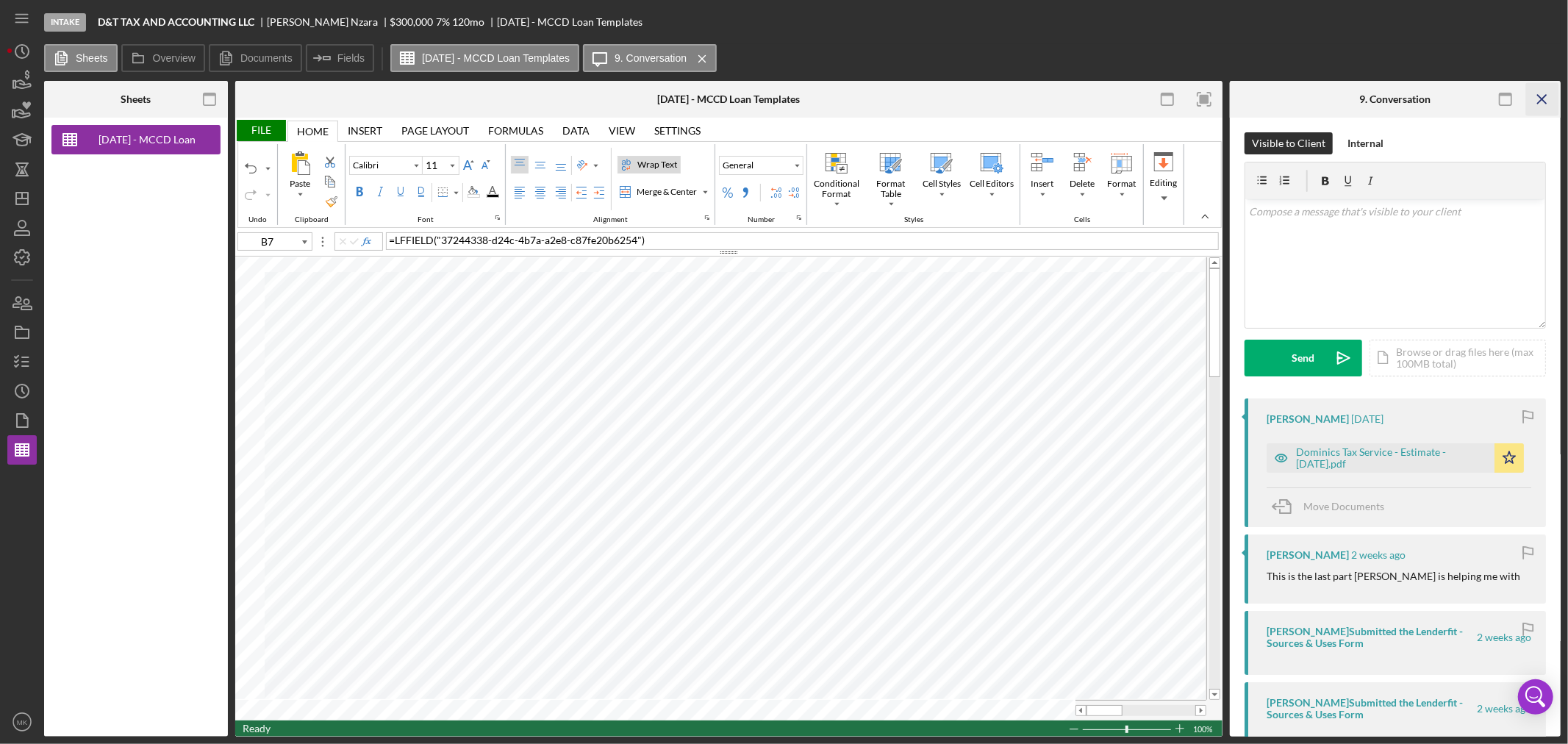
click at [1547, 94] on icon "Icon/Menu Close" at bounding box center [1542, 99] width 33 height 33
